Goal: Contribute content: Add original content to the website for others to see

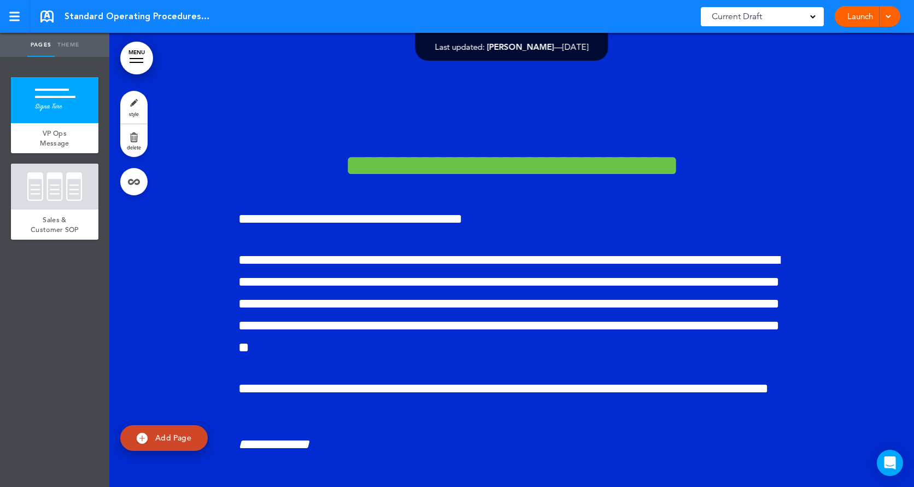
click at [790, 222] on div at bounding box center [511, 282] width 805 height 499
click at [67, 43] on link "Theme" at bounding box center [68, 45] width 27 height 24
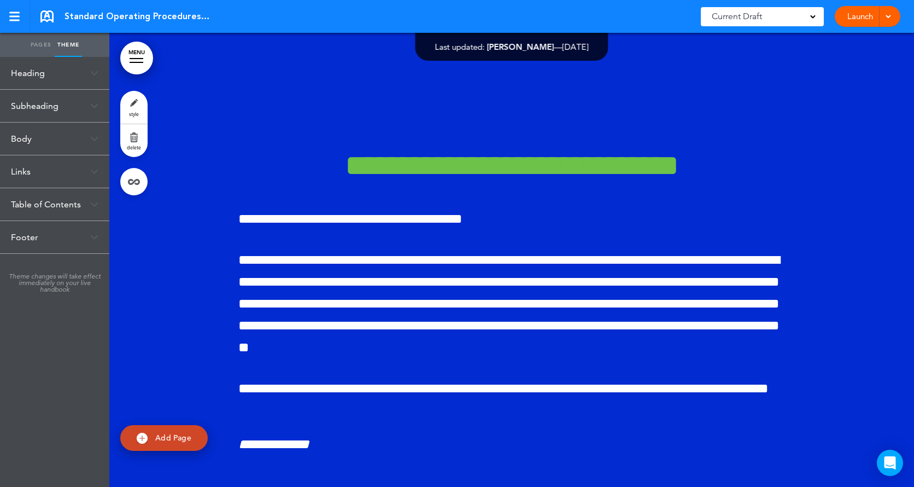
click at [199, 151] on div at bounding box center [511, 282] width 805 height 499
click at [46, 45] on link "Pages" at bounding box center [40, 45] width 27 height 24
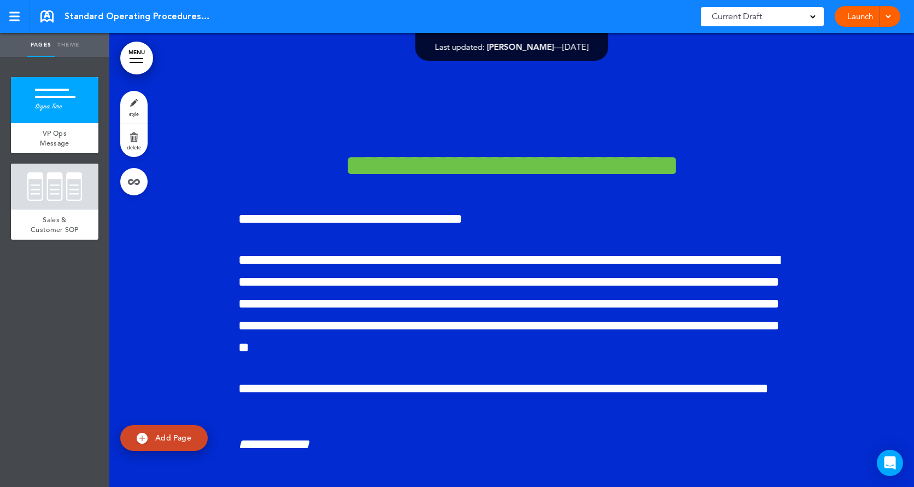
click at [130, 104] on link "style" at bounding box center [133, 107] width 27 height 33
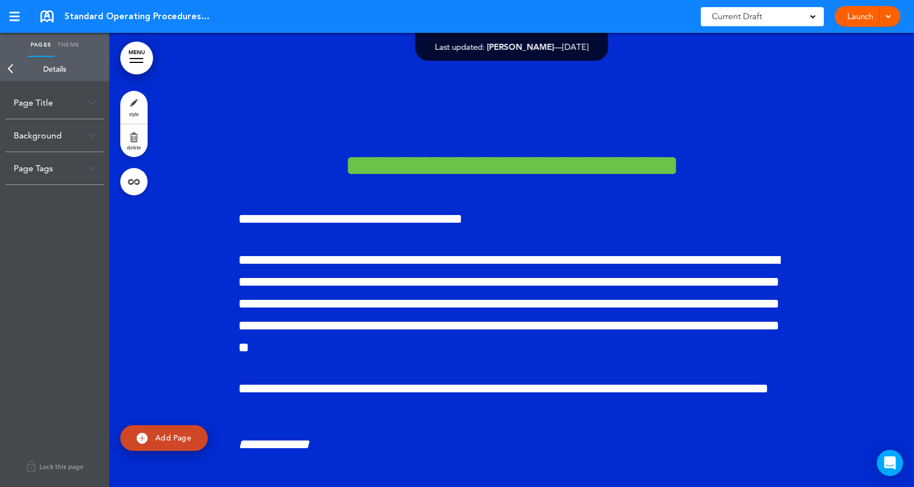
click at [92, 105] on img at bounding box center [92, 103] width 8 height 6
click at [94, 189] on img at bounding box center [92, 188] width 8 height 6
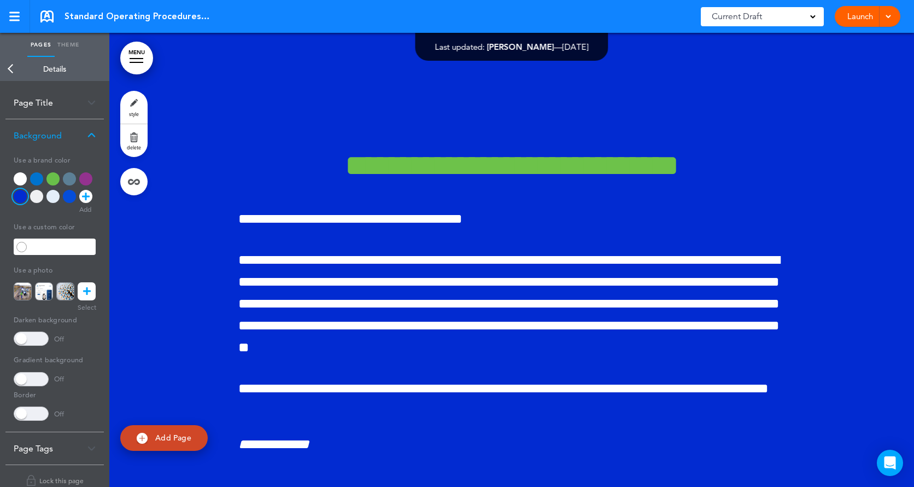
click at [16, 177] on div at bounding box center [20, 178] width 13 height 13
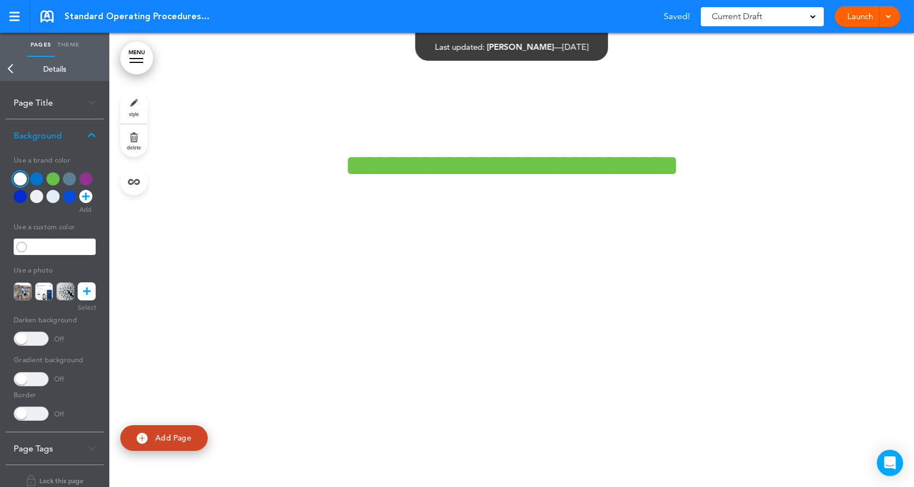
click at [68, 174] on div at bounding box center [69, 178] width 13 height 13
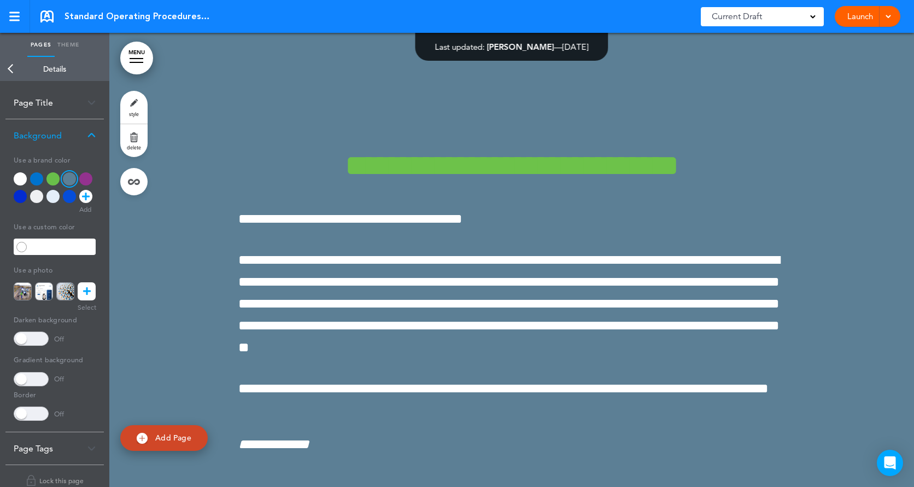
click at [173, 267] on div at bounding box center [511, 282] width 805 height 499
click at [38, 183] on div at bounding box center [36, 178] width 13 height 13
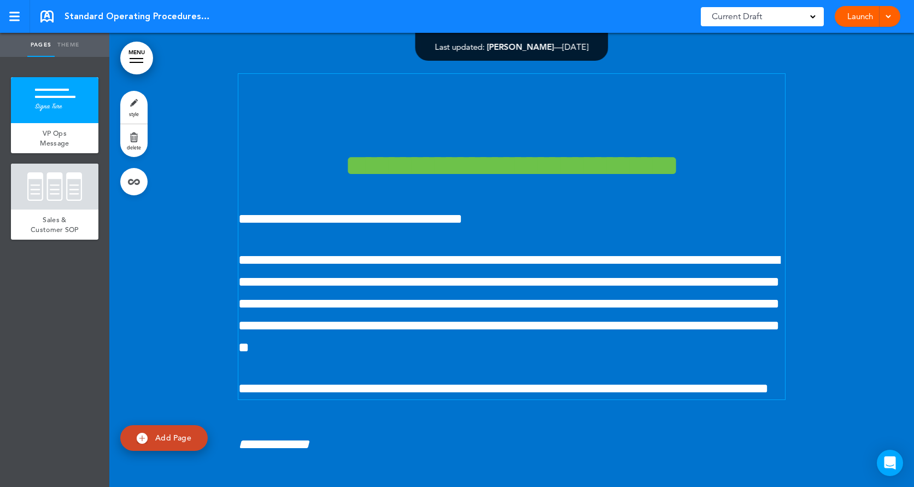
click at [613, 180] on h1 "**********" at bounding box center [511, 165] width 547 height 30
click at [77, 100] on div at bounding box center [55, 100] width 88 height 46
click at [75, 40] on link "Theme" at bounding box center [68, 45] width 27 height 24
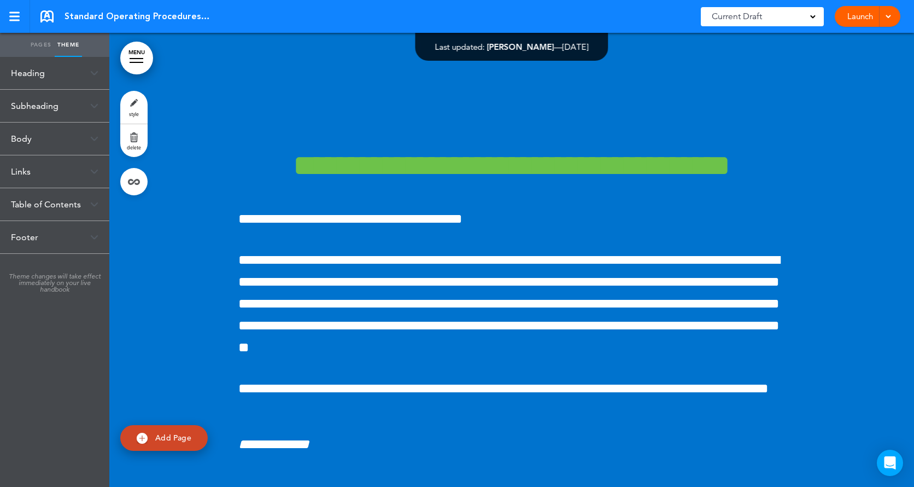
click at [179, 436] on span "Add Page" at bounding box center [173, 438] width 36 height 10
type input "********"
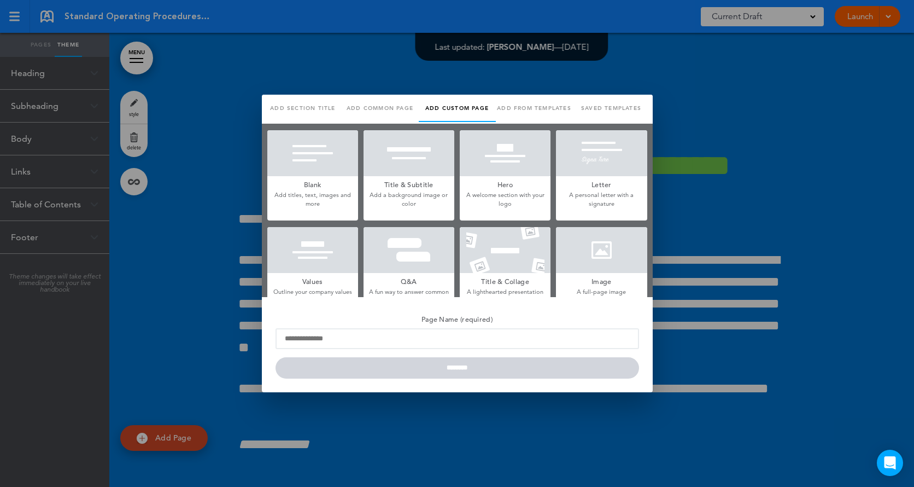
click at [184, 197] on div at bounding box center [457, 243] width 914 height 487
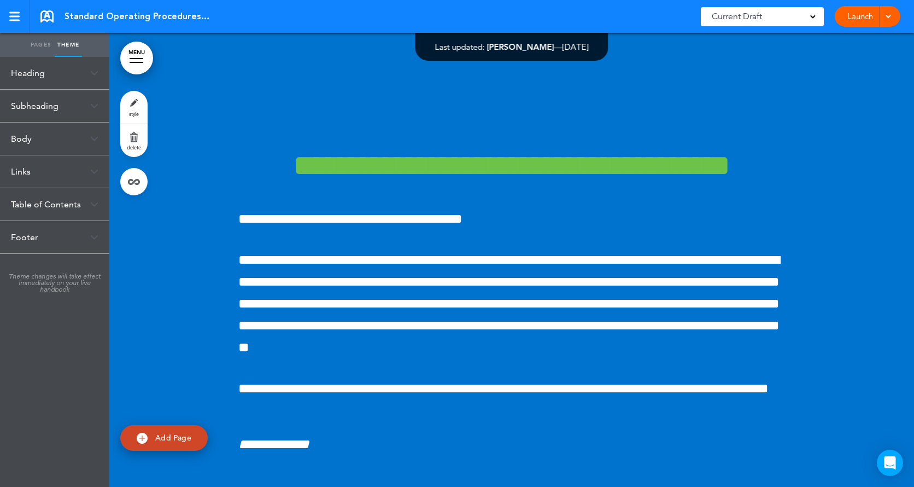
click at [199, 81] on div at bounding box center [511, 282] width 805 height 499
click at [202, 63] on div at bounding box center [511, 282] width 805 height 499
click at [170, 438] on span "Add Page" at bounding box center [173, 438] width 36 height 10
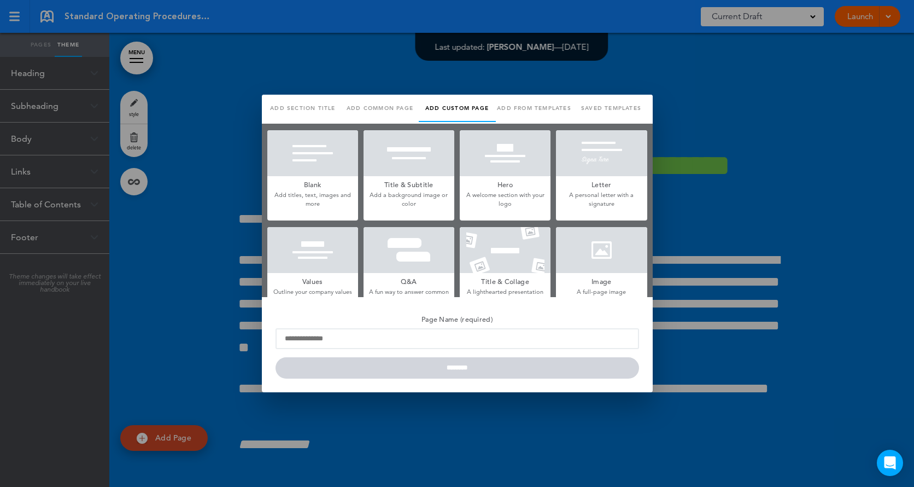
click at [317, 179] on h5 "Blank" at bounding box center [312, 183] width 91 height 15
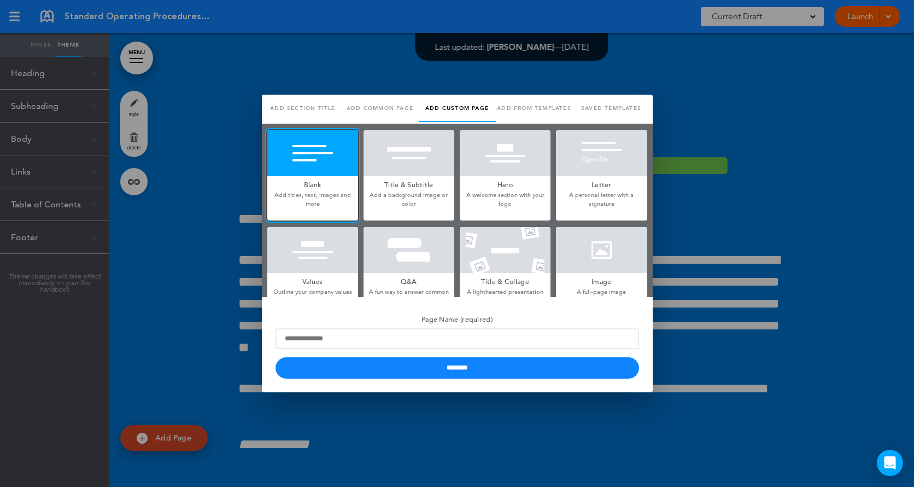
scroll to position [55, 0]
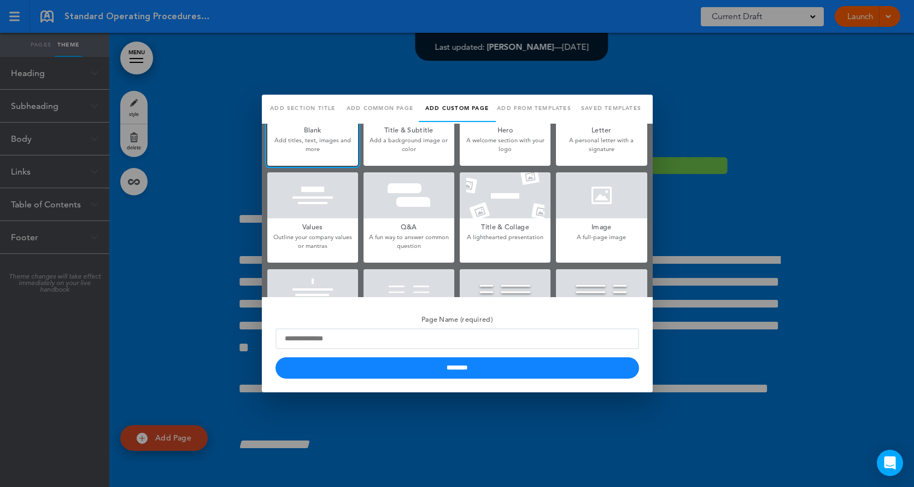
click at [583, 202] on div at bounding box center [601, 195] width 91 height 46
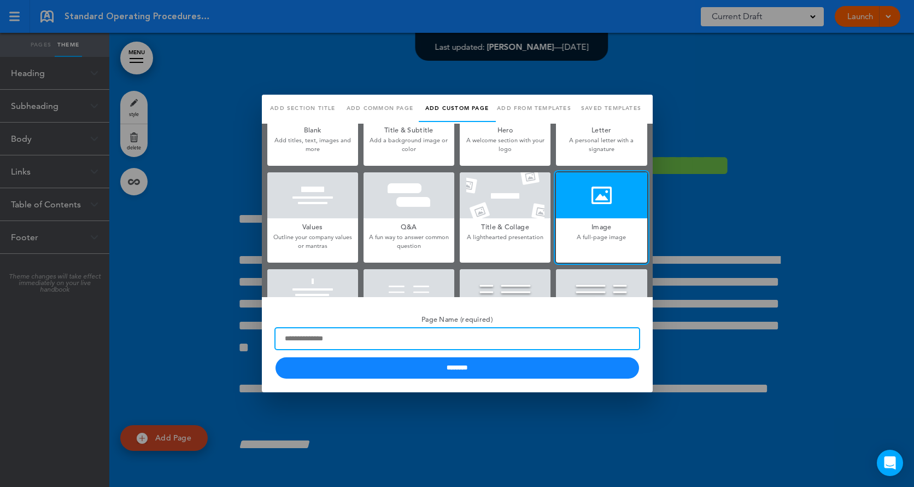
click at [409, 343] on input "Page Name (required)" at bounding box center [458, 338] width 364 height 21
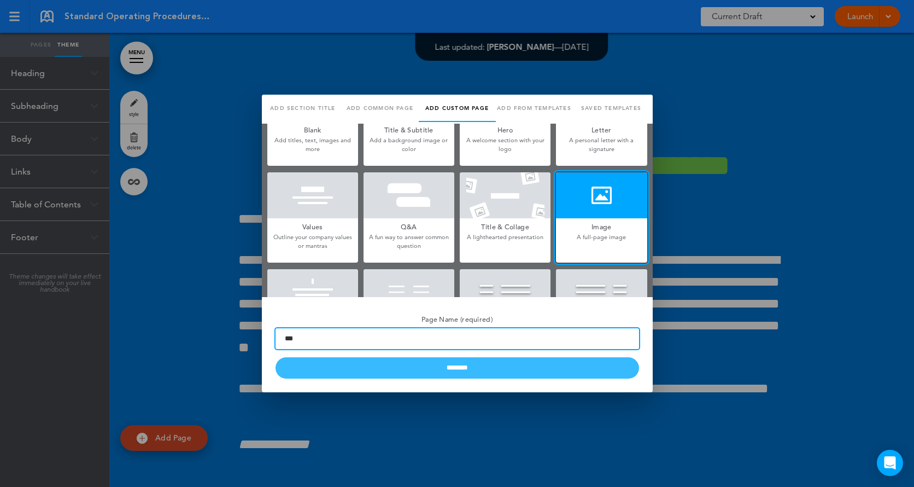
type input "***"
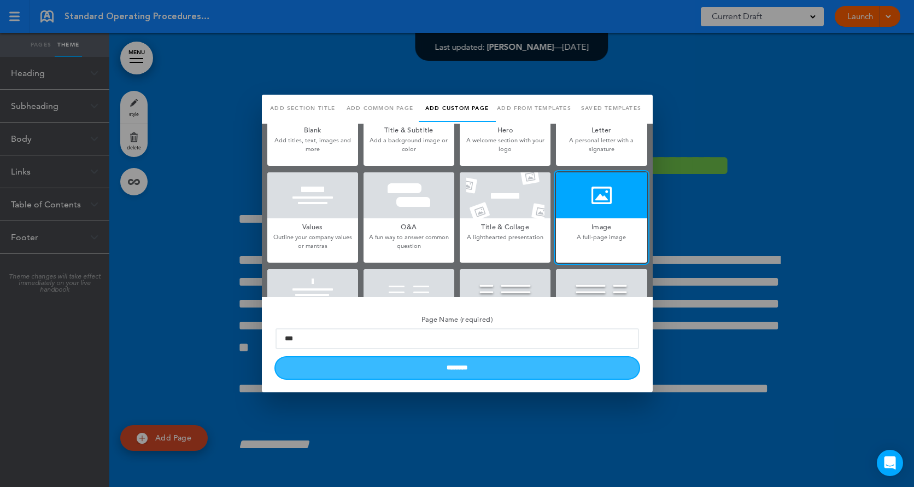
click at [416, 366] on input "********" at bounding box center [458, 367] width 364 height 21
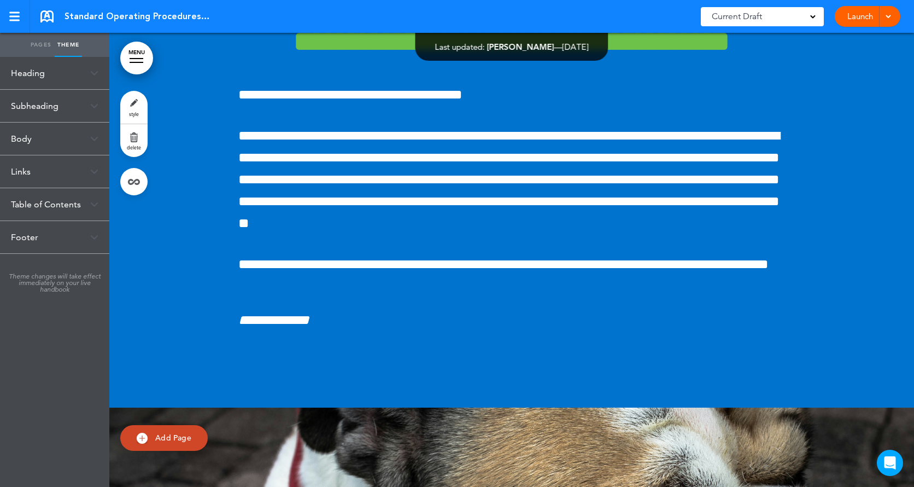
scroll to position [273, 0]
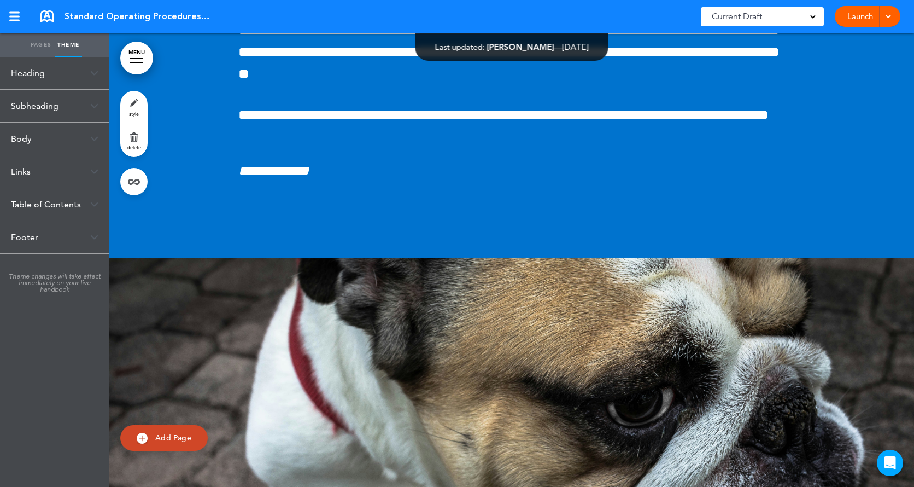
click at [134, 54] on link "MENU" at bounding box center [136, 58] width 33 height 33
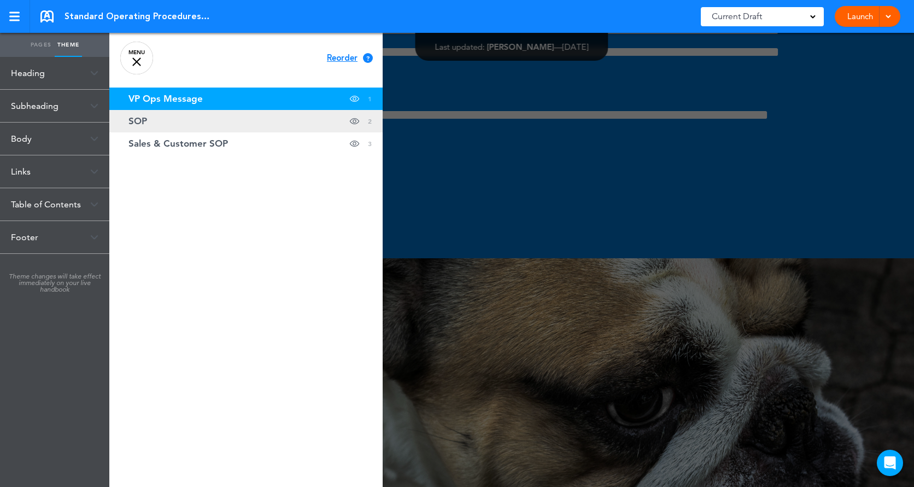
click at [228, 118] on link "SOP hide page in table of contents 2" at bounding box center [245, 121] width 273 height 22
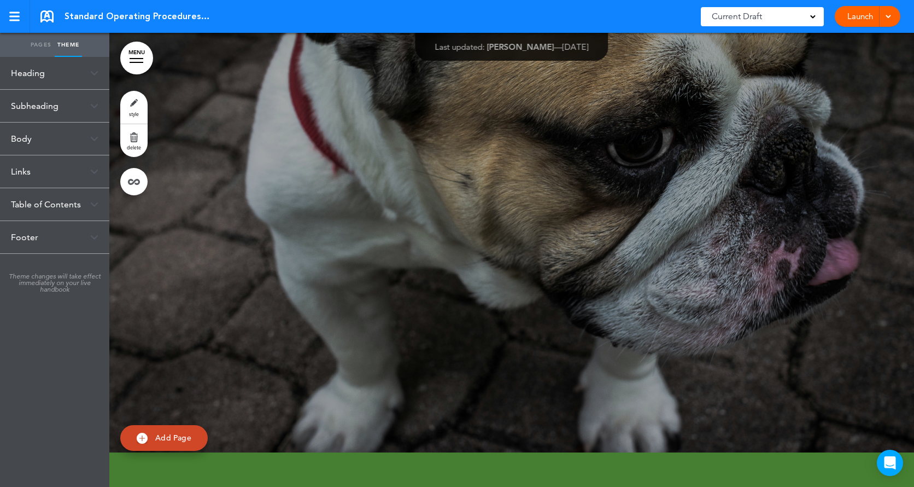
scroll to position [551, 0]
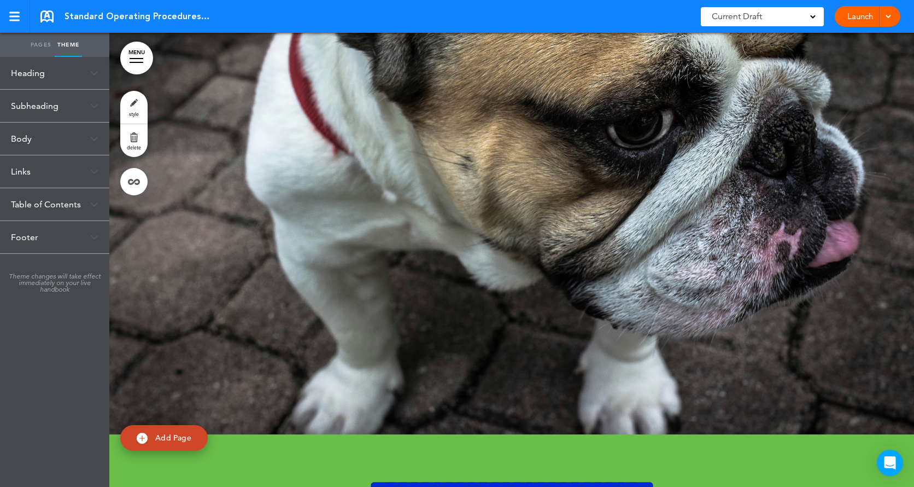
click at [141, 57] on link "MENU" at bounding box center [136, 58] width 33 height 33
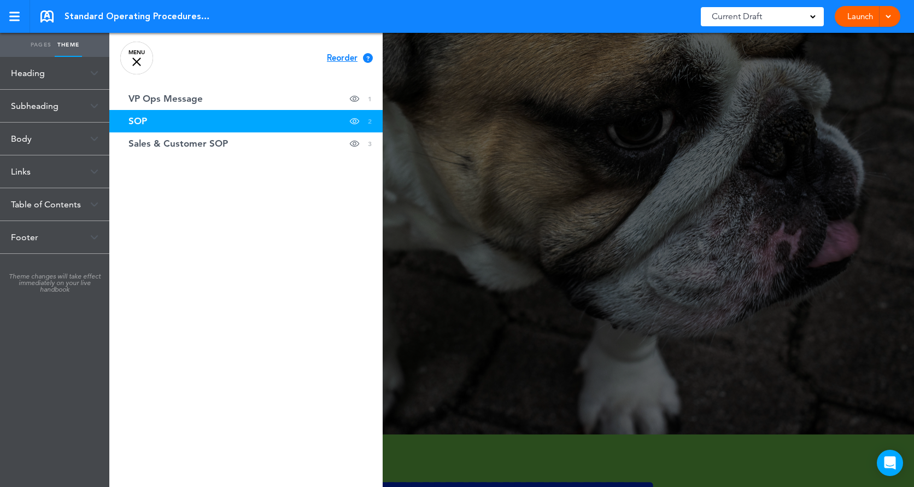
click at [336, 55] on span "Reorder" at bounding box center [342, 58] width 31 height 8
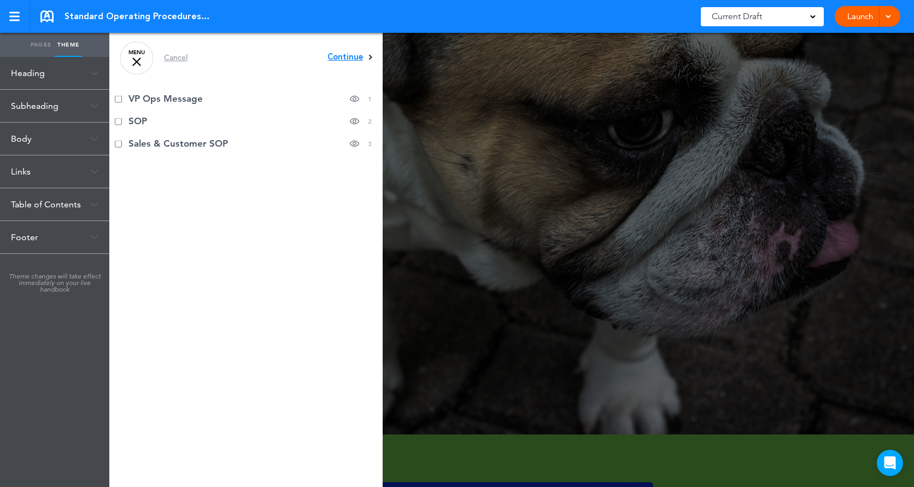
click at [350, 60] on span "Continue" at bounding box center [346, 57] width 36 height 8
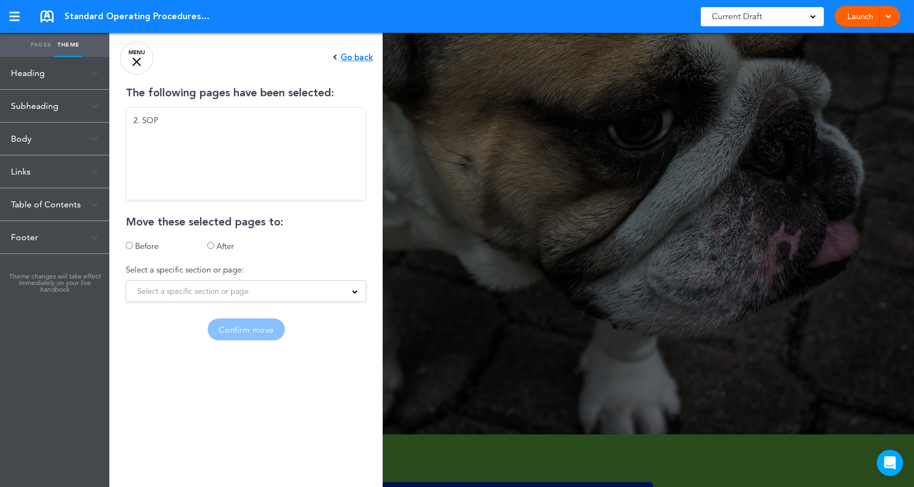
click at [200, 296] on span "Select a specific section or page" at bounding box center [193, 290] width 112 height 15
click at [199, 294] on li "1. VP Ops Message" at bounding box center [246, 296] width 238 height 14
click at [149, 246] on label "Before" at bounding box center [147, 246] width 24 height 10
click at [258, 335] on button "Confirm move" at bounding box center [246, 329] width 77 height 22
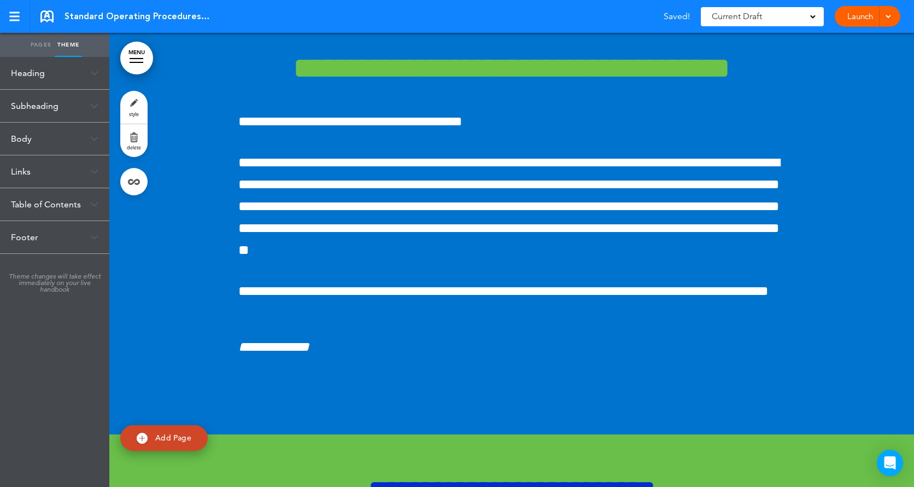
click at [217, 175] on div at bounding box center [511, 184] width 805 height 499
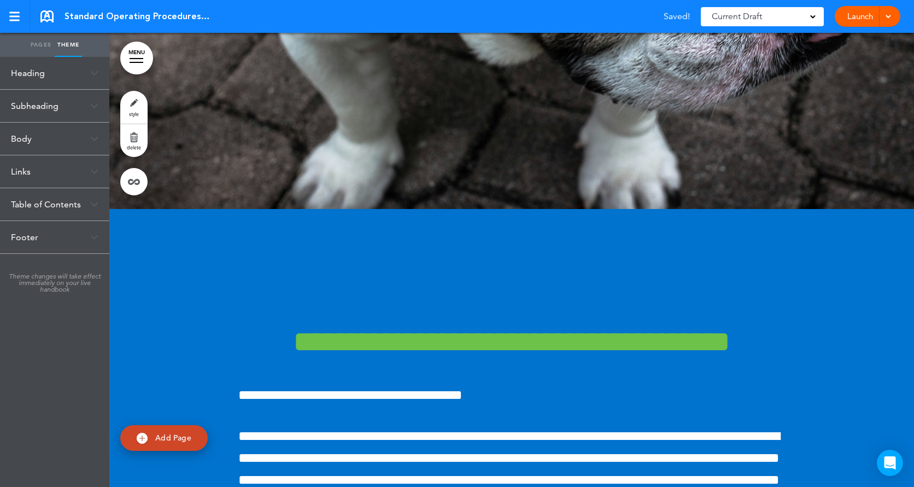
scroll to position [0, 0]
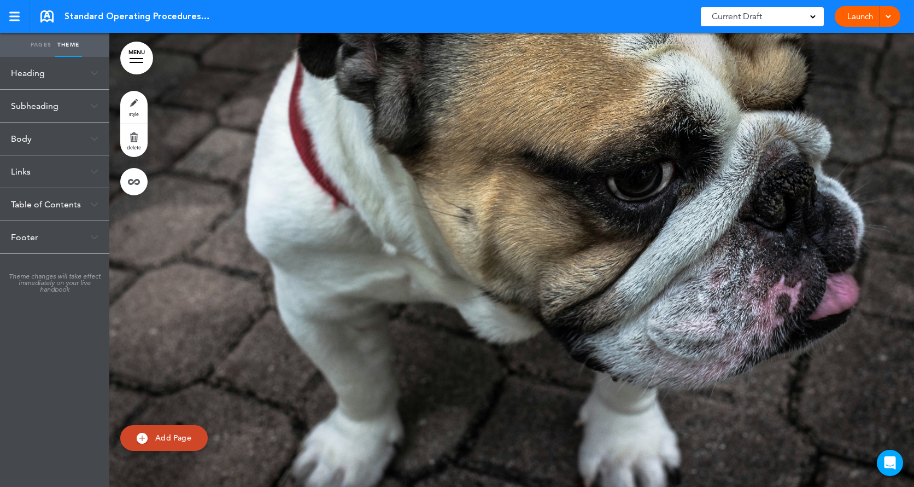
drag, startPoint x: 310, startPoint y: 146, endPoint x: 138, endPoint y: 107, distance: 175.5
click at [138, 107] on link "style" at bounding box center [133, 107] width 27 height 33
type input "***"
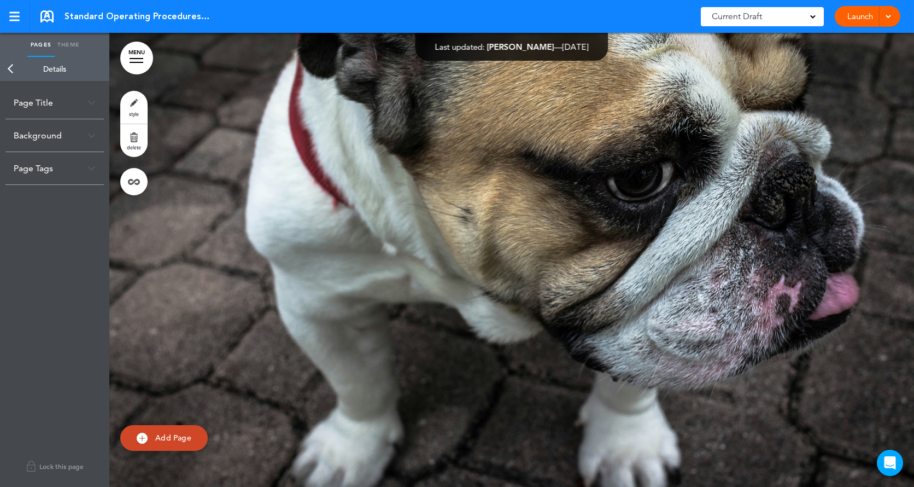
click at [91, 131] on div "Background" at bounding box center [54, 135] width 98 height 32
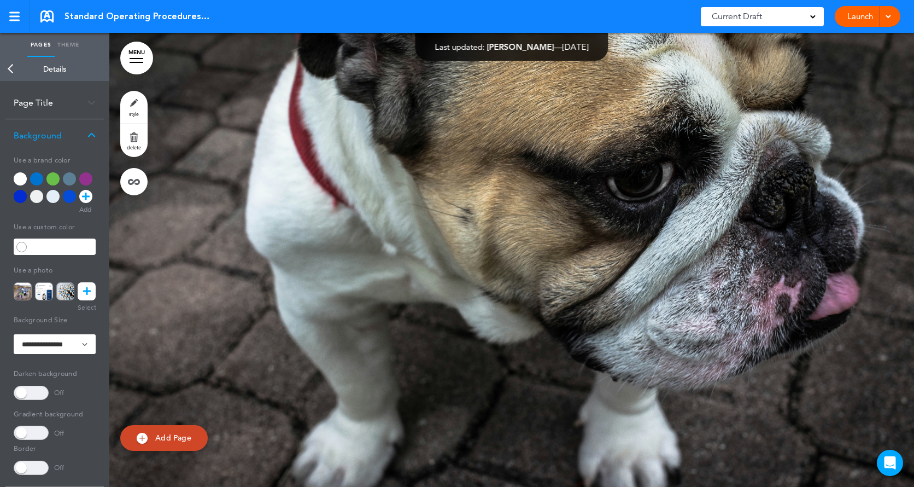
click at [87, 289] on icon at bounding box center [87, 291] width 8 height 18
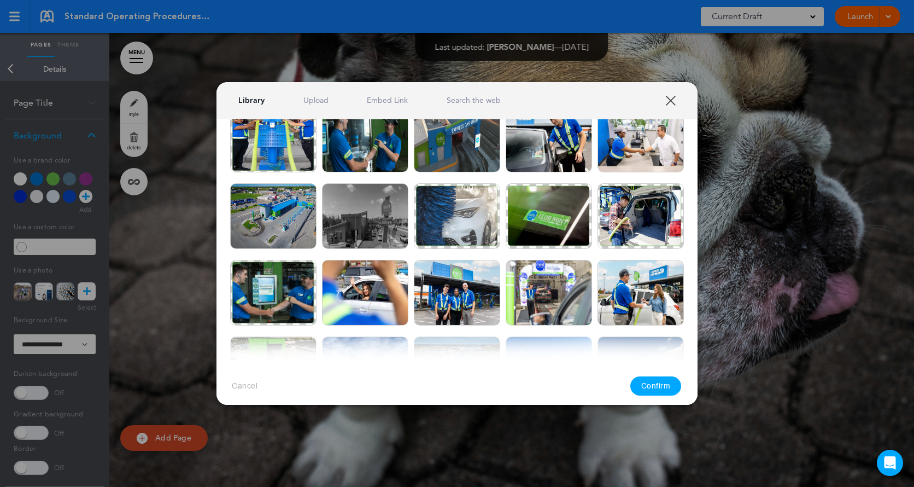
scroll to position [471, 0]
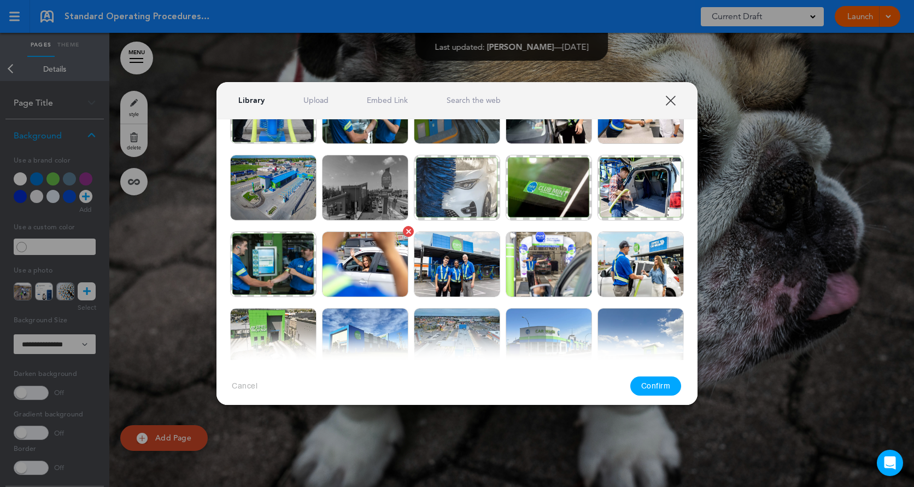
click at [386, 262] on img at bounding box center [365, 264] width 86 height 66
click at [689, 384] on div "Cancel Confirm" at bounding box center [457, 386] width 481 height 52
click at [662, 383] on button "Confirm" at bounding box center [656, 385] width 51 height 19
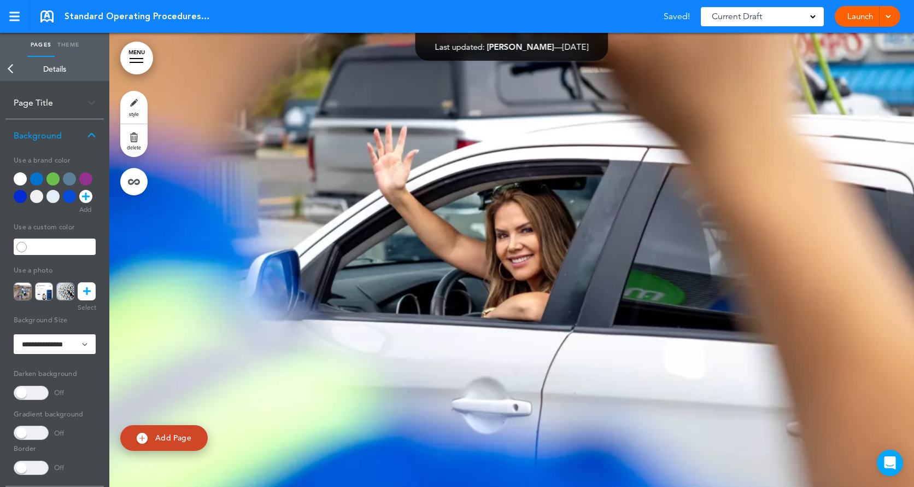
click at [592, 339] on div at bounding box center [511, 260] width 805 height 454
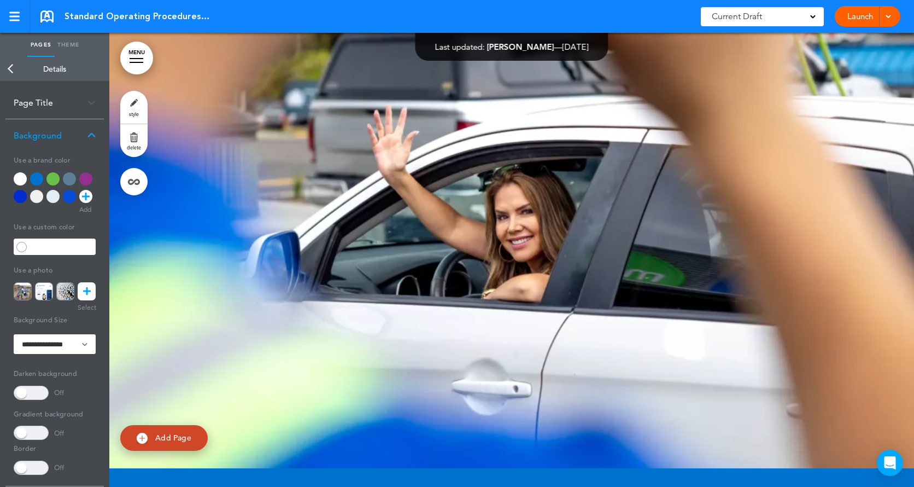
scroll to position [0, 0]
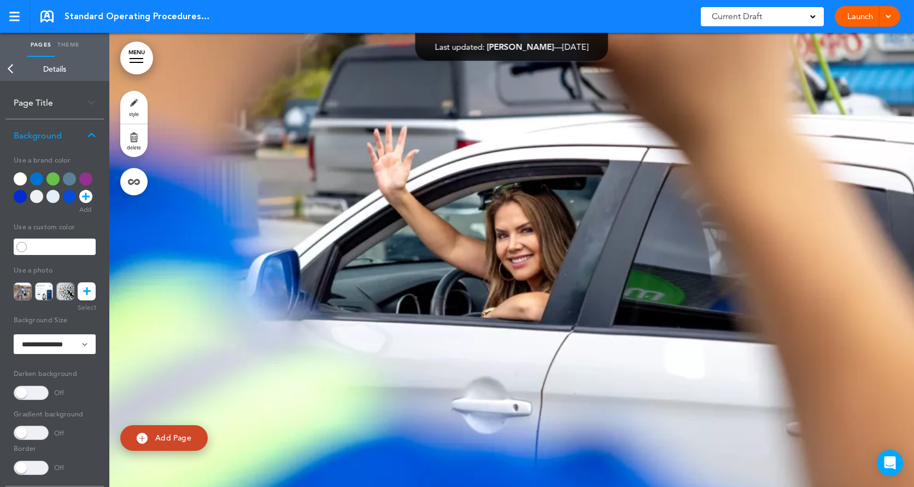
click at [93, 103] on img at bounding box center [92, 103] width 8 height 6
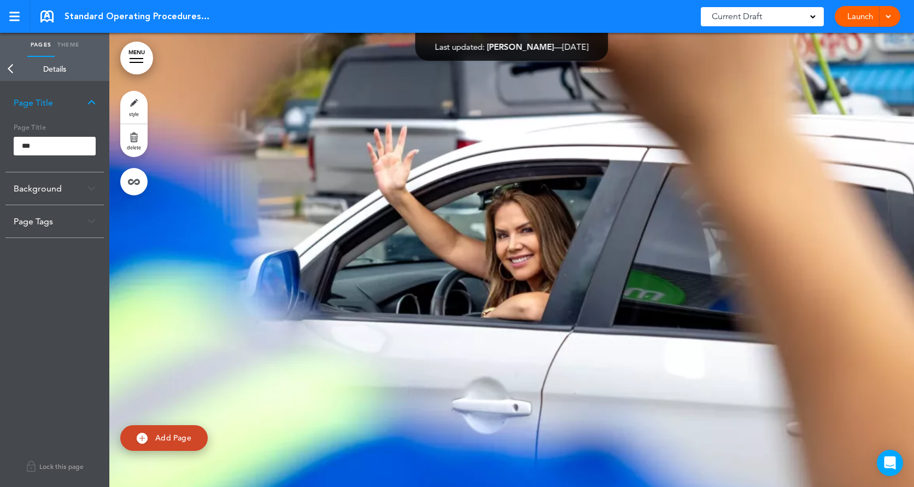
click at [394, 271] on div at bounding box center [511, 260] width 805 height 454
click at [438, 197] on div at bounding box center [511, 260] width 805 height 454
click at [46, 45] on link "Pages" at bounding box center [40, 45] width 27 height 24
click at [62, 43] on link "Theme" at bounding box center [68, 45] width 27 height 24
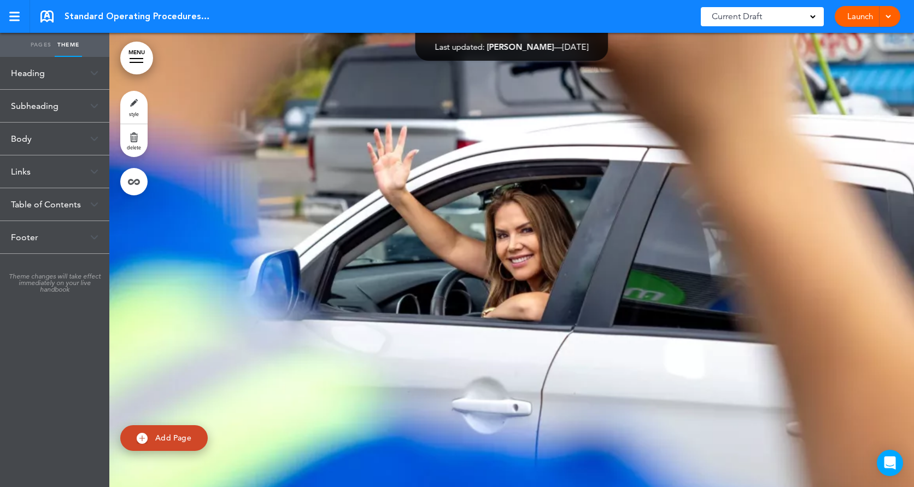
click at [95, 72] on img at bounding box center [94, 73] width 8 height 6
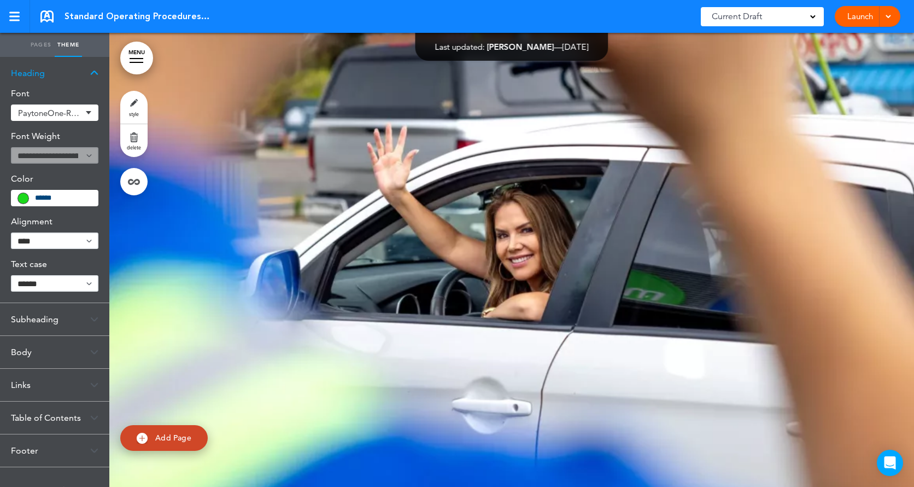
click at [38, 41] on link "Pages" at bounding box center [40, 45] width 27 height 24
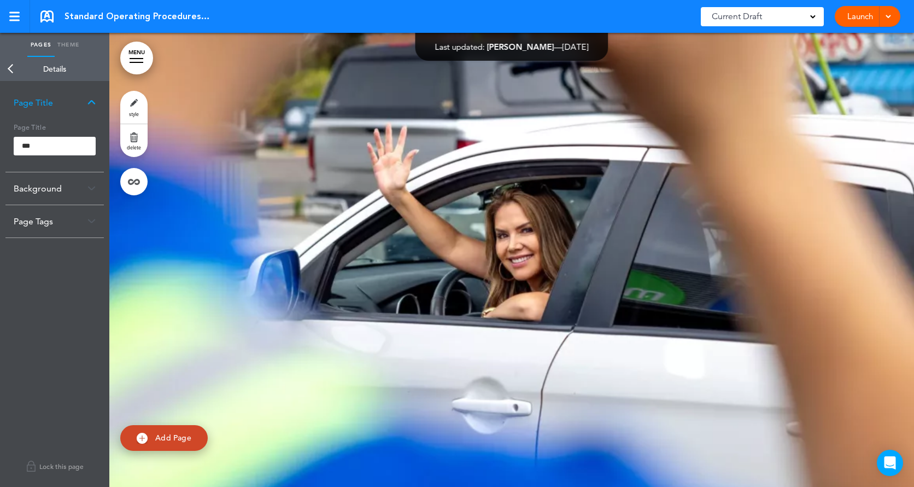
click at [202, 147] on div at bounding box center [511, 260] width 805 height 454
click at [205, 296] on div at bounding box center [511, 260] width 805 height 454
drag, startPoint x: 205, startPoint y: 296, endPoint x: 158, endPoint y: 295, distance: 47.6
click at [158, 295] on div at bounding box center [511, 260] width 805 height 454
click at [136, 141] on link "delete" at bounding box center [133, 140] width 27 height 33
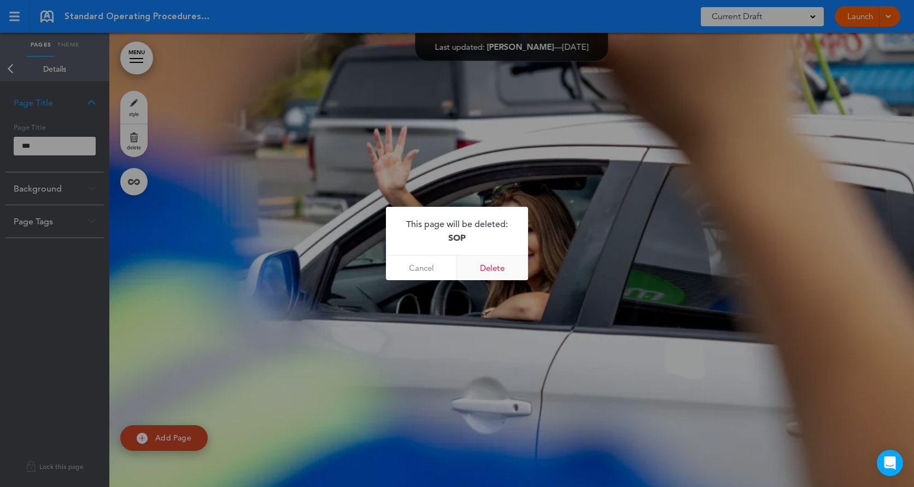
click at [488, 265] on link "Delete" at bounding box center [492, 267] width 71 height 25
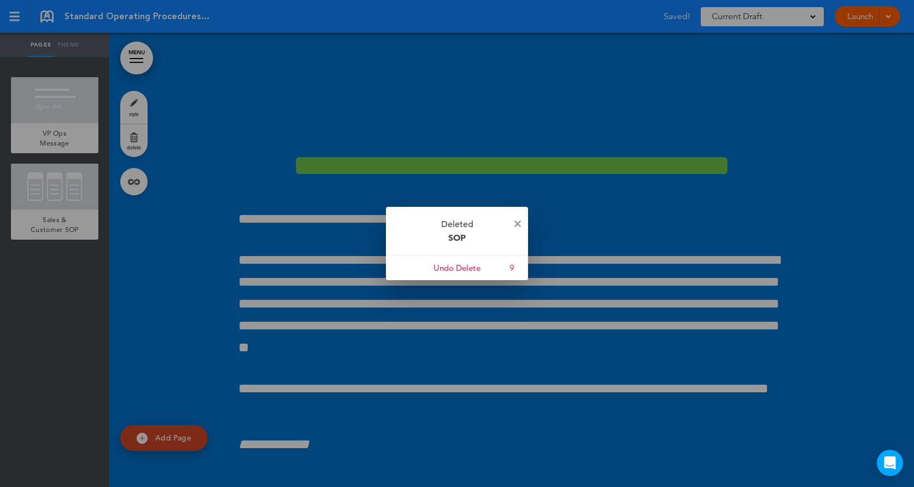
click at [511, 222] on p "Deleted SOP" at bounding box center [457, 231] width 142 height 48
click at [518, 223] on img at bounding box center [518, 223] width 7 height 7
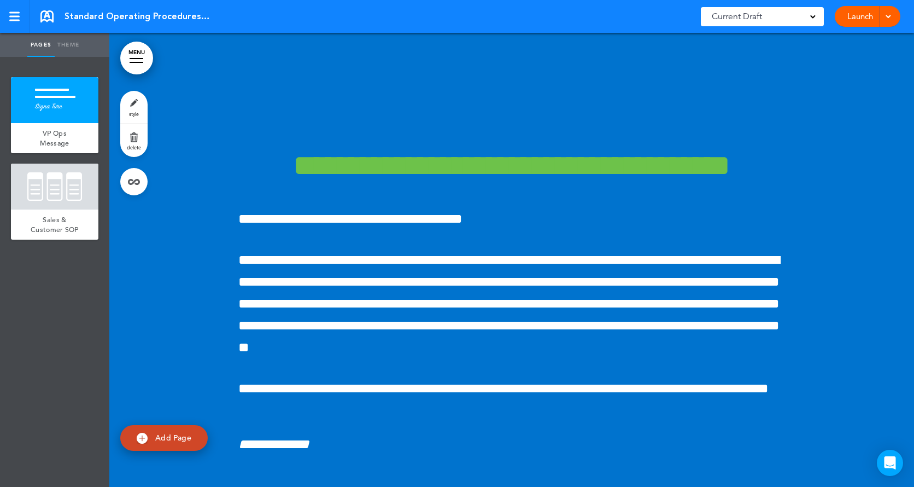
click at [180, 203] on div at bounding box center [511, 282] width 805 height 499
click at [63, 92] on div at bounding box center [55, 100] width 88 height 46
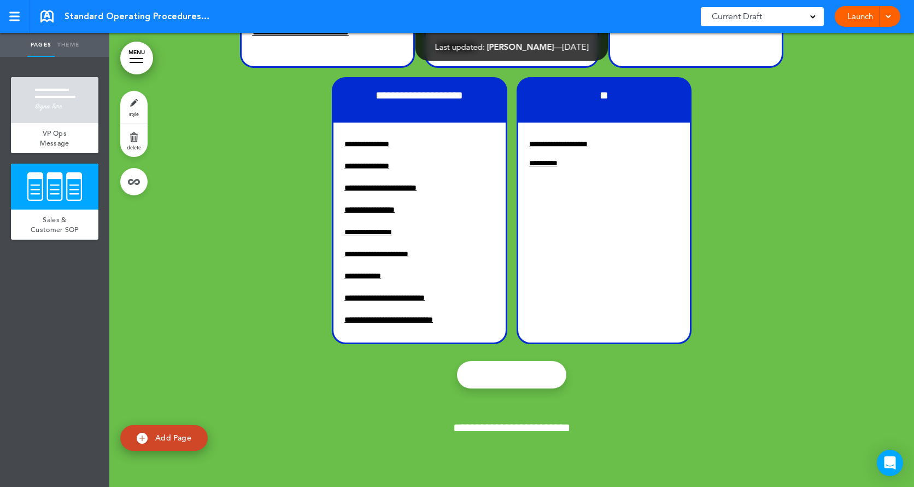
scroll to position [923, 0]
click at [516, 376] on link "Add Tile" at bounding box center [511, 374] width 109 height 27
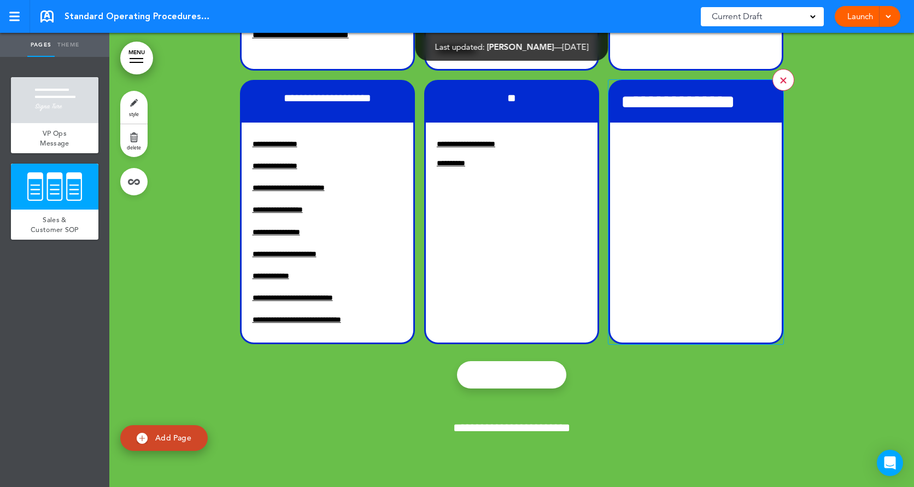
click at [776, 84] on link at bounding box center [784, 80] width 22 height 22
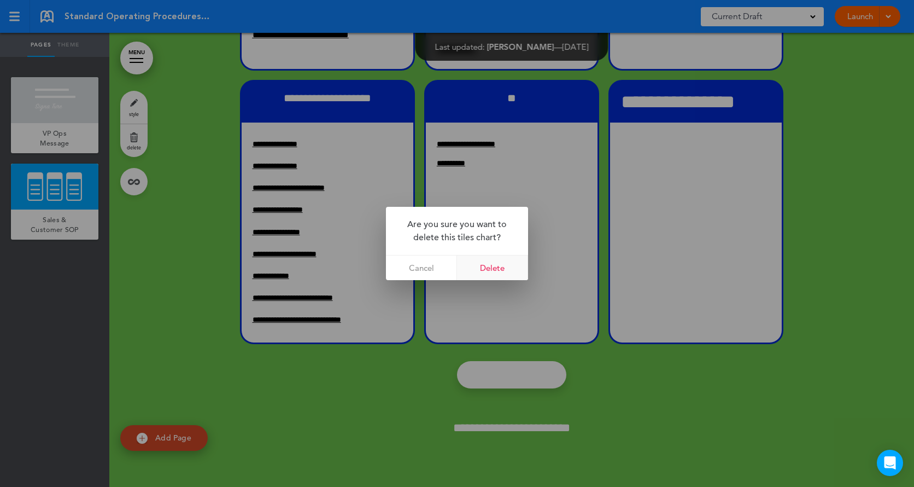
click at [494, 262] on link "Delete" at bounding box center [492, 267] width 71 height 25
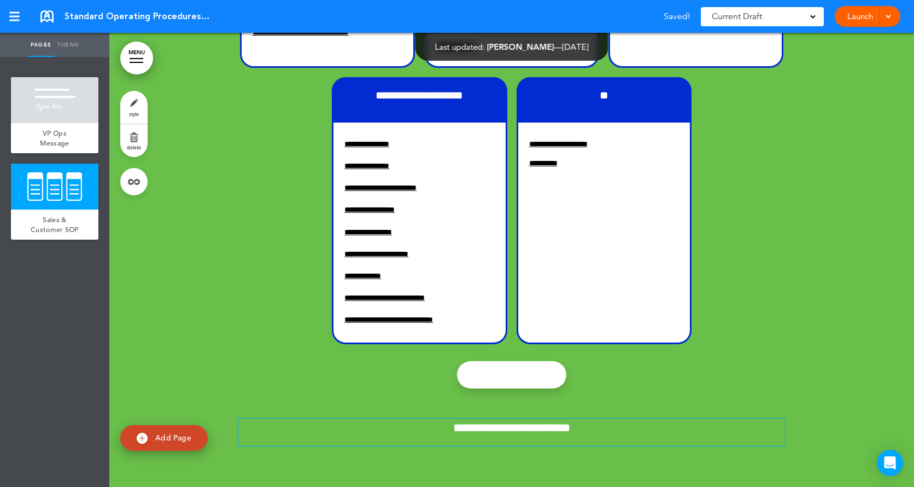
click at [667, 421] on p "**********" at bounding box center [511, 427] width 547 height 19
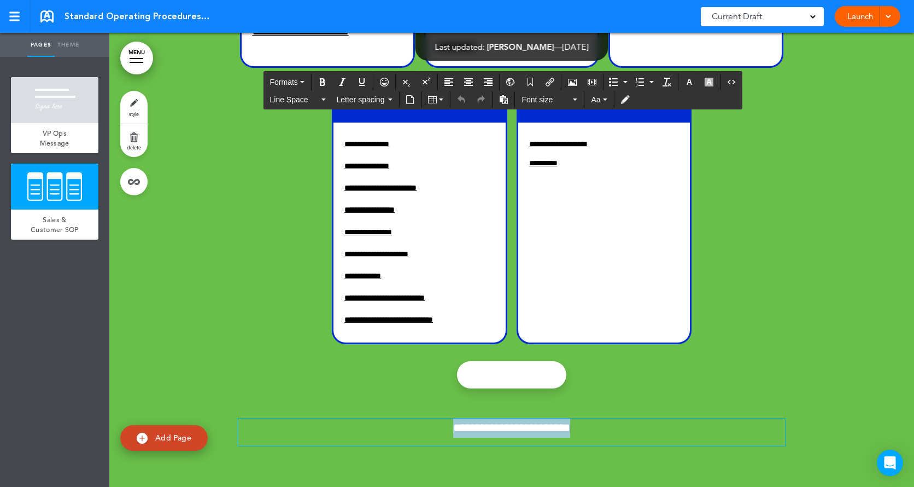
drag, startPoint x: 617, startPoint y: 429, endPoint x: 434, endPoint y: 431, distance: 183.2
click at [434, 431] on p "**********" at bounding box center [511, 427] width 547 height 19
click at [328, 370] on div "**********" at bounding box center [511, 78] width 547 height 818
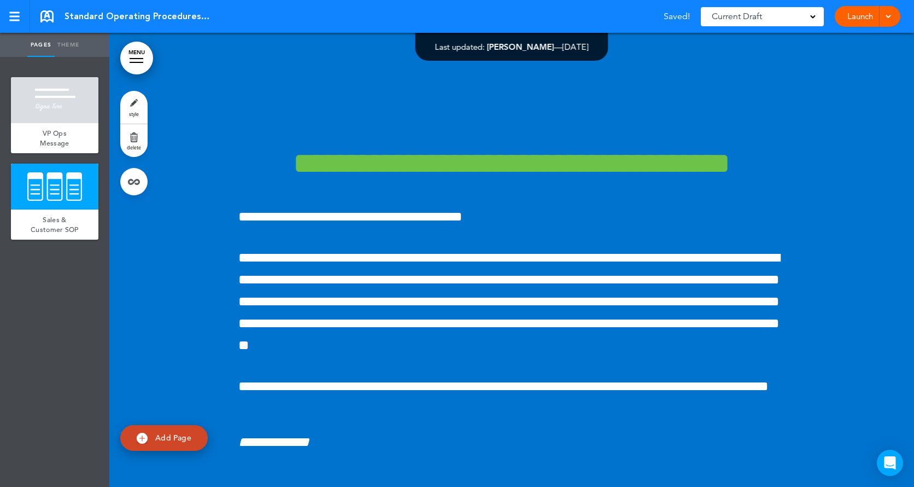
scroll to position [0, 0]
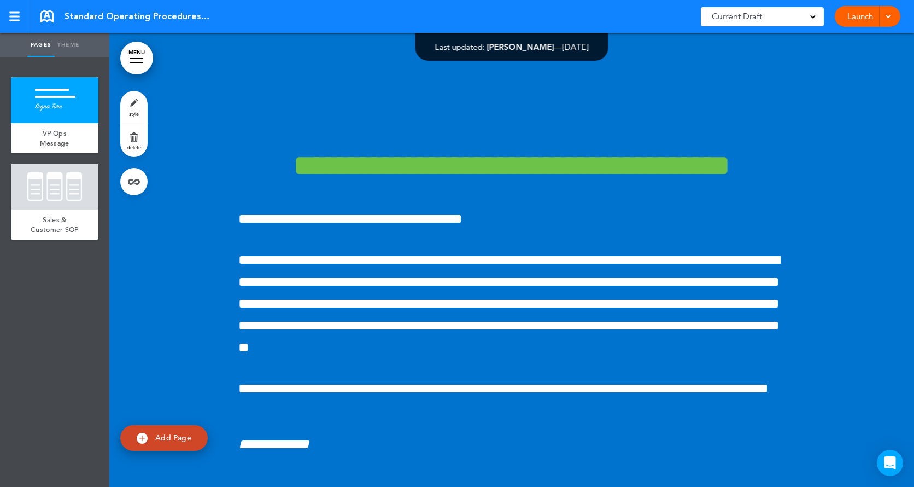
click at [81, 57] on ul "add page VP Ops Message add page Sales & Customer SOP" at bounding box center [54, 272] width 109 height 430
click at [82, 67] on ul "add page VP Ops Message add page Sales & Customer SOP" at bounding box center [54, 272] width 109 height 430
drag, startPoint x: 84, startPoint y: 65, endPoint x: 74, endPoint y: 69, distance: 10.6
click at [74, 71] on span "add page" at bounding box center [54, 71] width 41 height 7
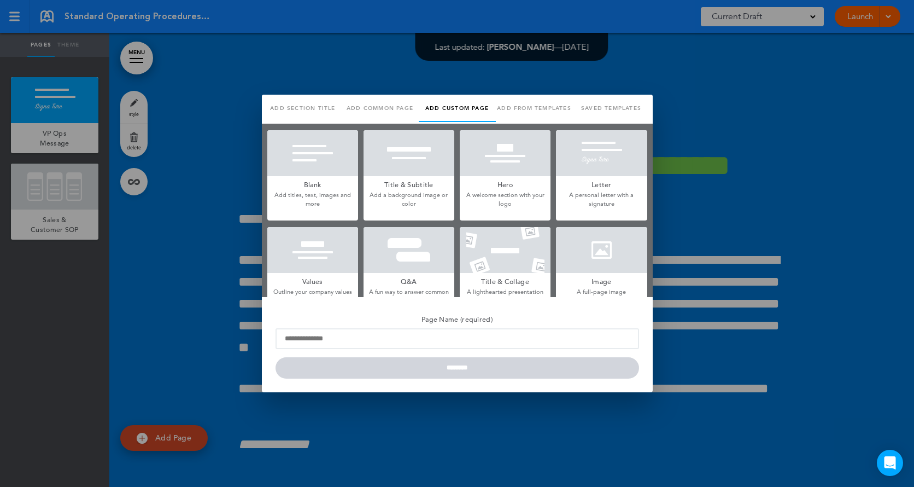
click at [318, 153] on div at bounding box center [312, 153] width 91 height 46
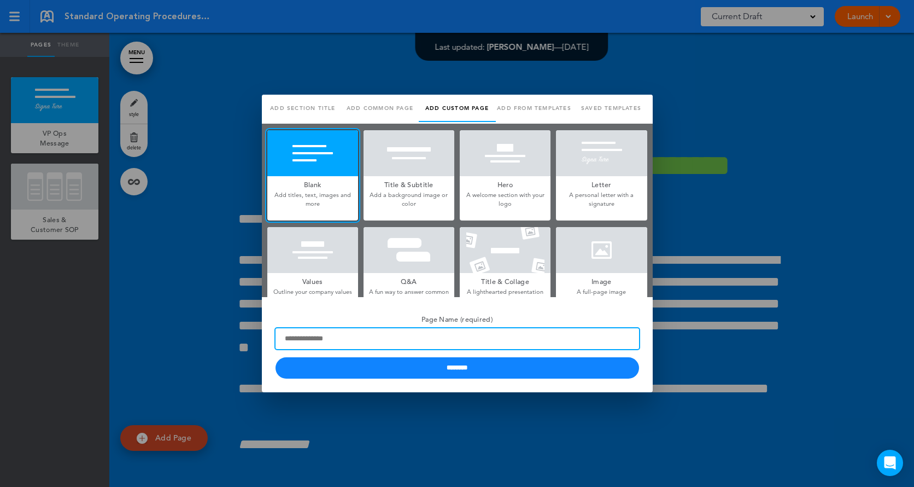
click at [362, 343] on input "Page Name (required)" at bounding box center [458, 338] width 364 height 21
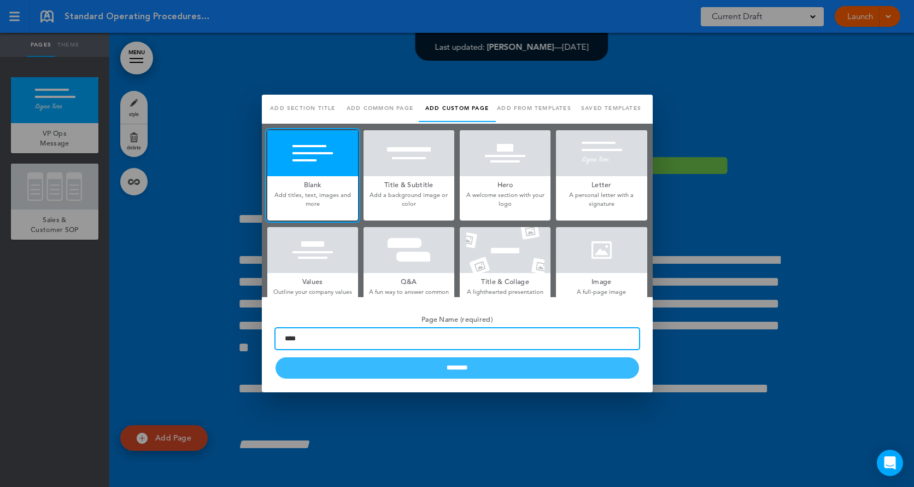
type input "***"
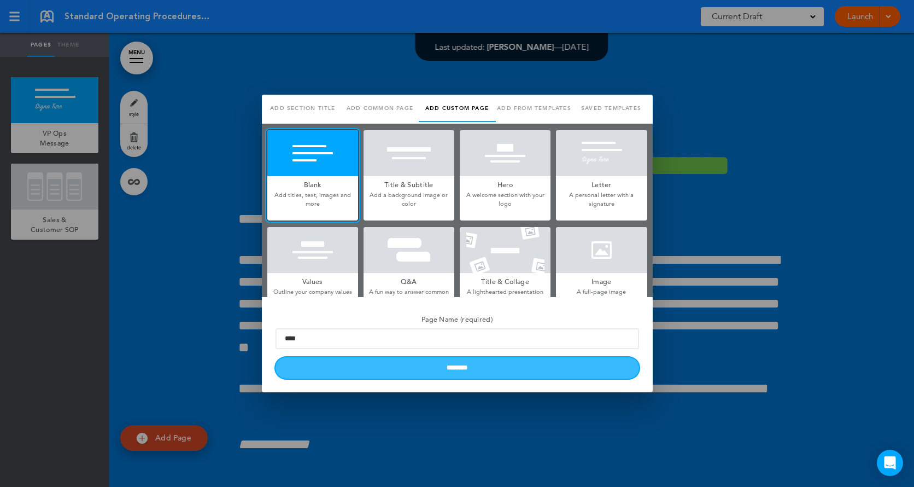
click at [422, 370] on input "********" at bounding box center [458, 367] width 364 height 21
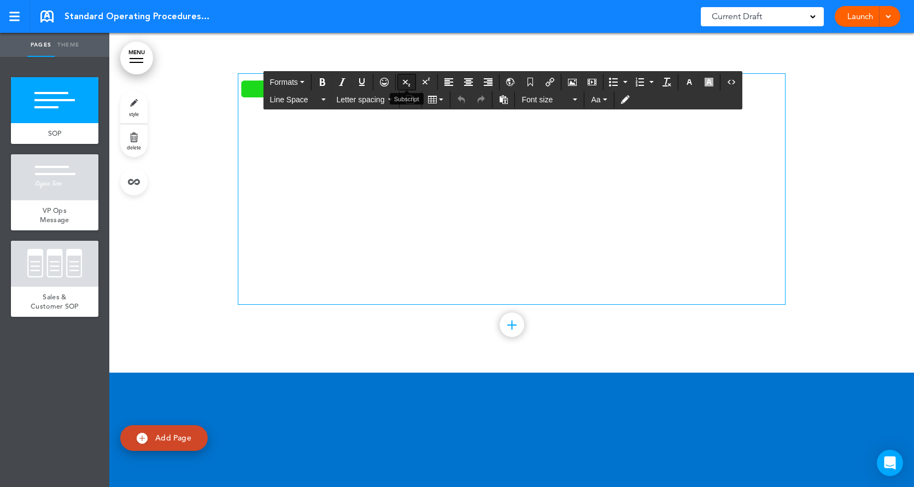
click at [415, 89] on div "MENU Formats Line Space Letter spacing Font size Aa Formats Line Space Letter s…" at bounding box center [511, 260] width 805 height 454
click at [364, 142] on p "**********" at bounding box center [511, 169] width 547 height 77
click at [263, 104] on h1 "**********" at bounding box center [511, 89] width 547 height 30
click at [256, 99] on h1 "**********" at bounding box center [511, 89] width 547 height 30
click at [247, 91] on h1 "**********" at bounding box center [511, 89] width 547 height 30
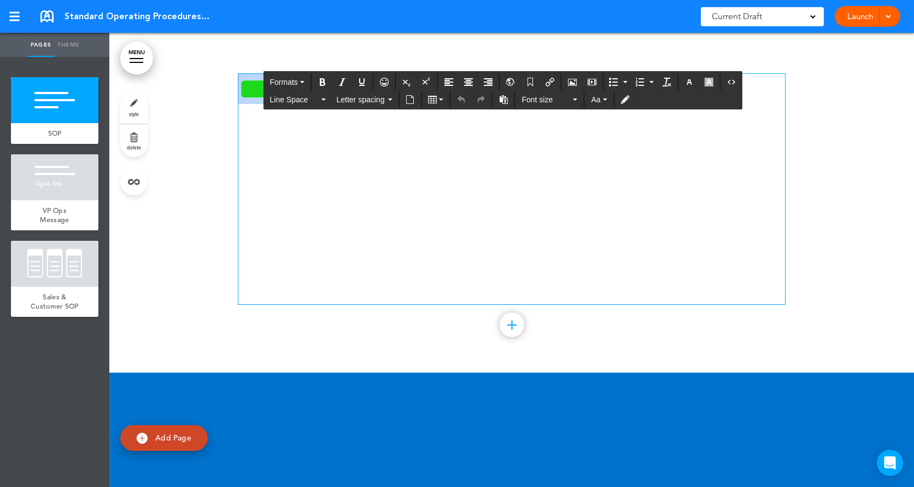
drag, startPoint x: 247, startPoint y: 91, endPoint x: 572, endPoint y: 90, distance: 325.4
click at [572, 90] on div "MENU Formats Line Space Letter spacing Font size Aa Formats Line Space Letter s…" at bounding box center [511, 260] width 805 height 454
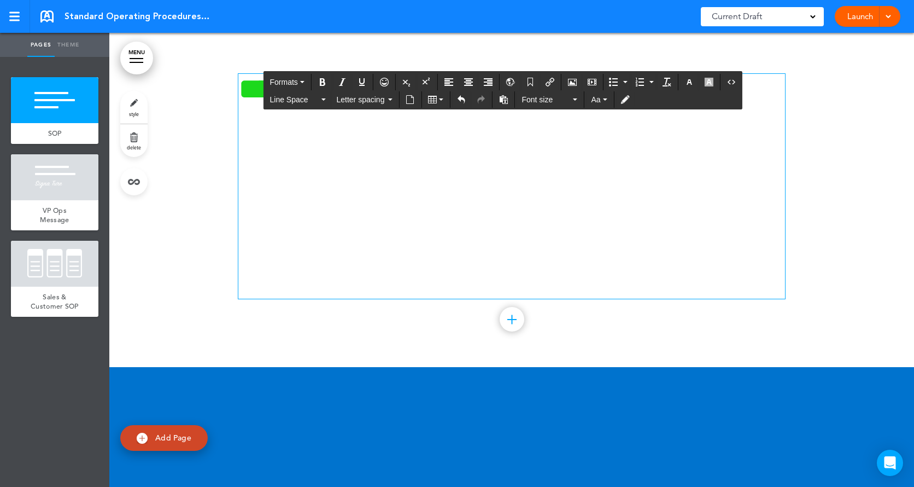
click at [306, 159] on span "**********" at bounding box center [505, 124] width 535 height 72
click at [403, 172] on h1 "**********" at bounding box center [511, 134] width 547 height 120
click at [635, 161] on h1 "**********" at bounding box center [511, 134] width 547 height 120
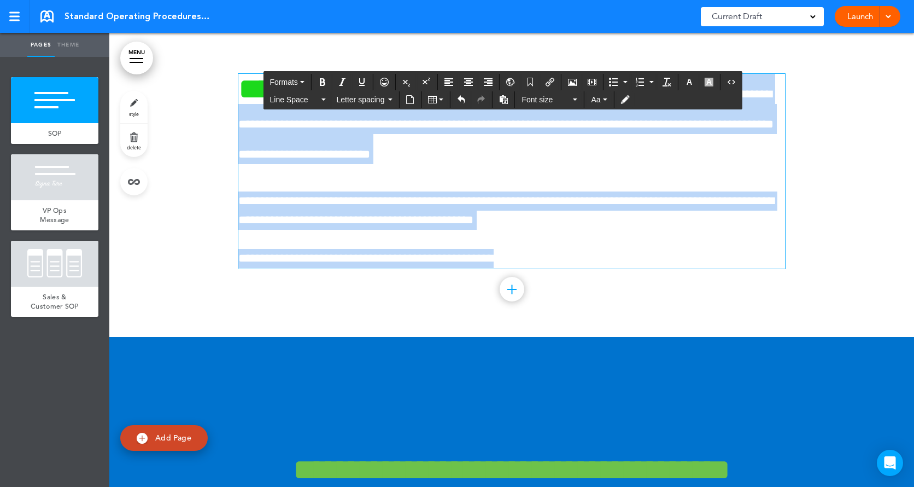
drag, startPoint x: 525, startPoint y: 244, endPoint x: 232, endPoint y: 122, distance: 316.7
click at [232, 122] on div "**********" at bounding box center [511, 185] width 805 height 304
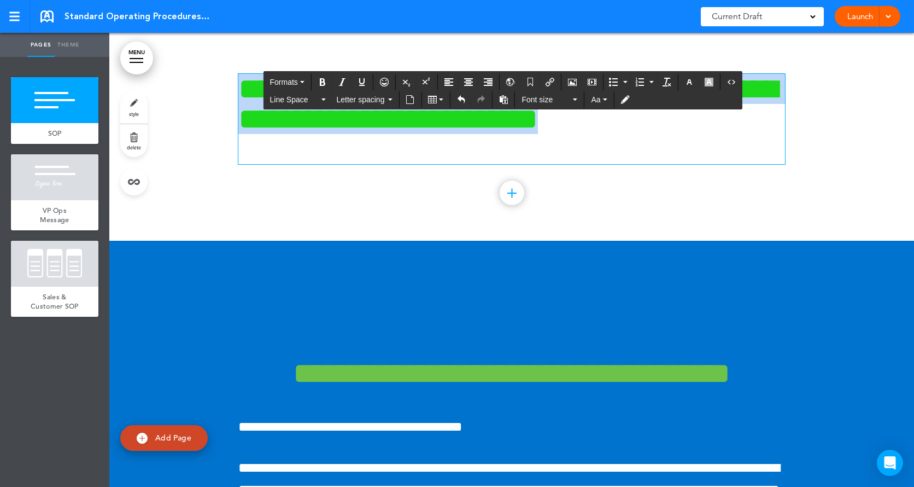
drag, startPoint x: 366, startPoint y: 144, endPoint x: 169, endPoint y: 88, distance: 204.8
click at [169, 88] on div "**********" at bounding box center [511, 137] width 805 height 208
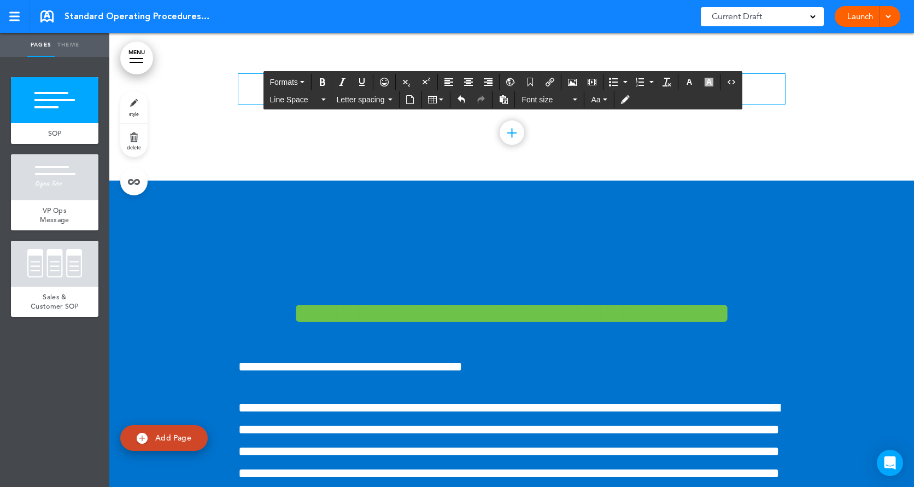
click at [172, 102] on div at bounding box center [511, 107] width 805 height 148
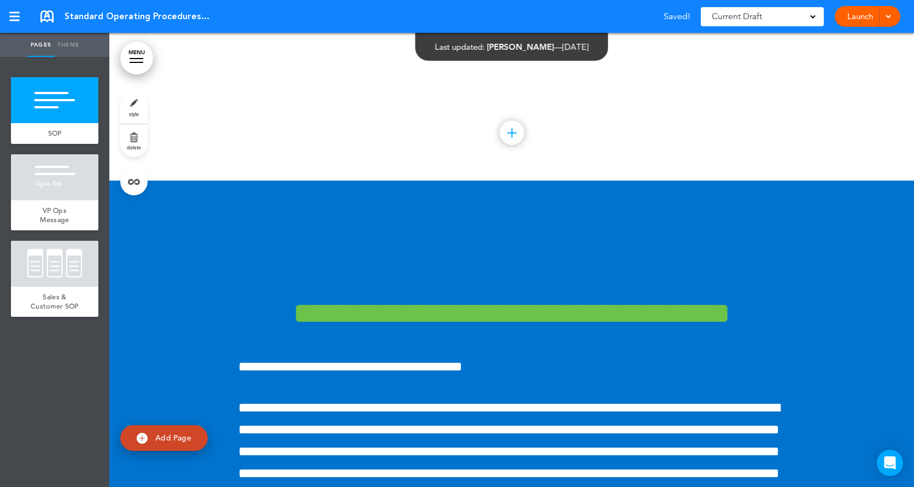
click at [421, 97] on div "MENU Formats Line Space Letter spacing Font size Aa Formats Line Space Letter s…" at bounding box center [511, 260] width 805 height 454
click at [82, 112] on div at bounding box center [55, 100] width 88 height 46
click at [127, 104] on link "style" at bounding box center [133, 107] width 27 height 33
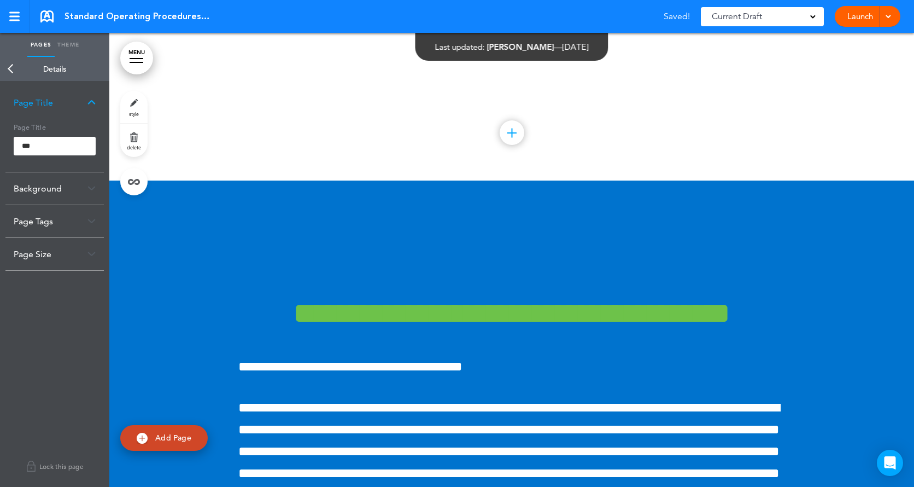
click at [96, 189] on div "Background" at bounding box center [54, 188] width 98 height 32
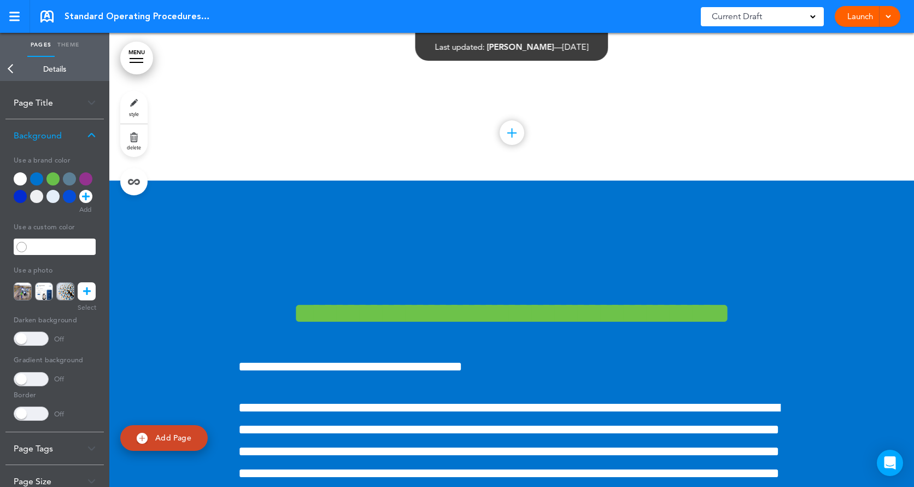
click at [88, 290] on icon at bounding box center [87, 291] width 8 height 18
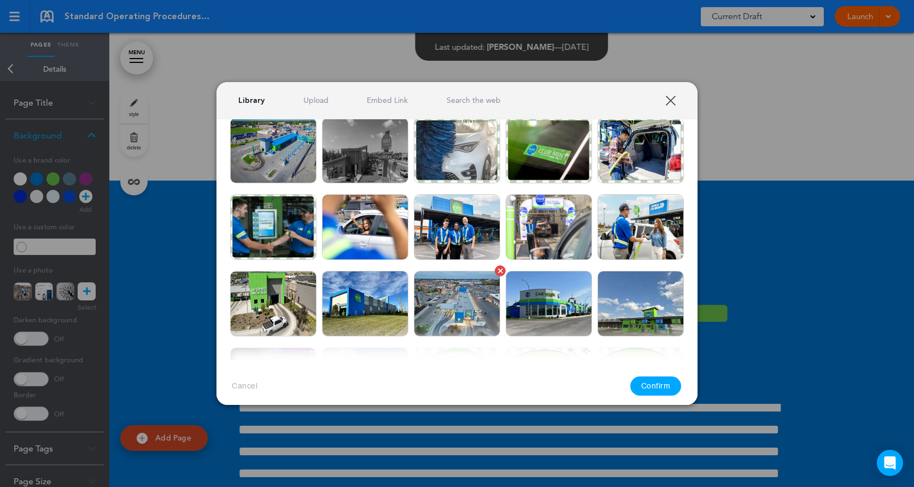
scroll to position [526, 0]
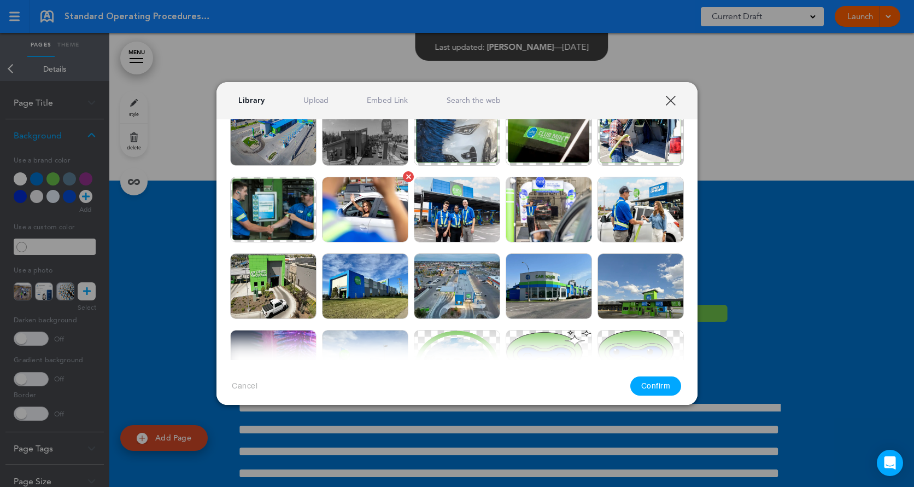
click at [374, 222] on img at bounding box center [365, 210] width 86 height 66
click at [650, 215] on img at bounding box center [641, 210] width 86 height 66
click at [649, 379] on button "Confirm" at bounding box center [656, 385] width 51 height 19
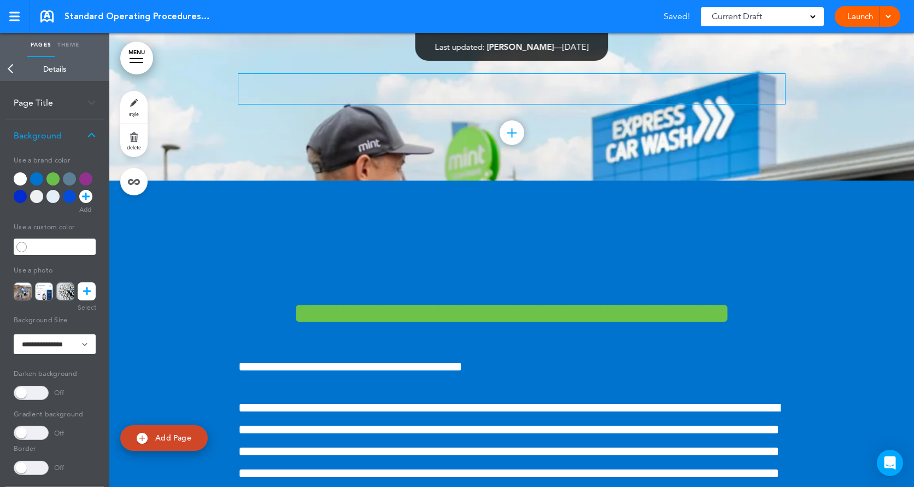
click at [394, 92] on div "MENU Formats Line Space Letter spacing Font size Aa Formats Line Space Letter s…" at bounding box center [511, 260] width 805 height 454
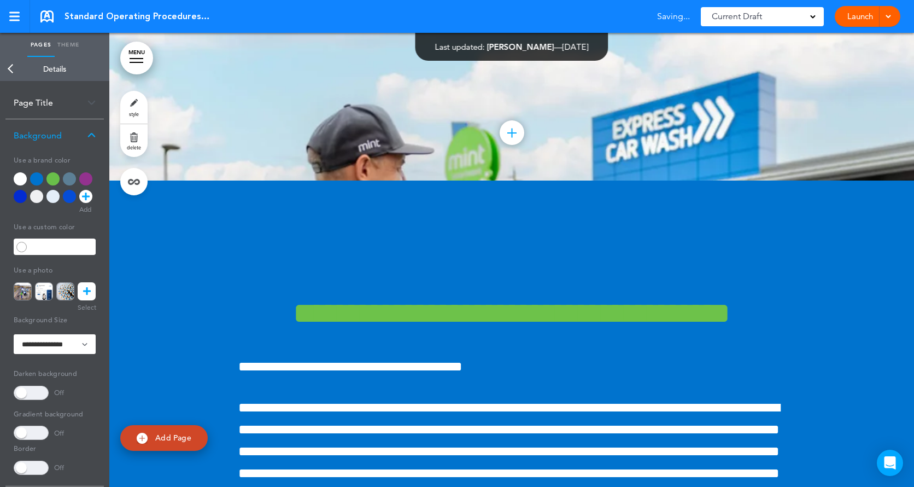
click at [394, 152] on div "Add collapsible section ? In order to add a collapsible section, only solid bac…" at bounding box center [511, 107] width 547 height 148
click at [384, 178] on div "Add collapsible section ? In order to add a collapsible section, only solid bac…" at bounding box center [511, 107] width 547 height 148
click at [390, 227] on p at bounding box center [511, 231] width 547 height 19
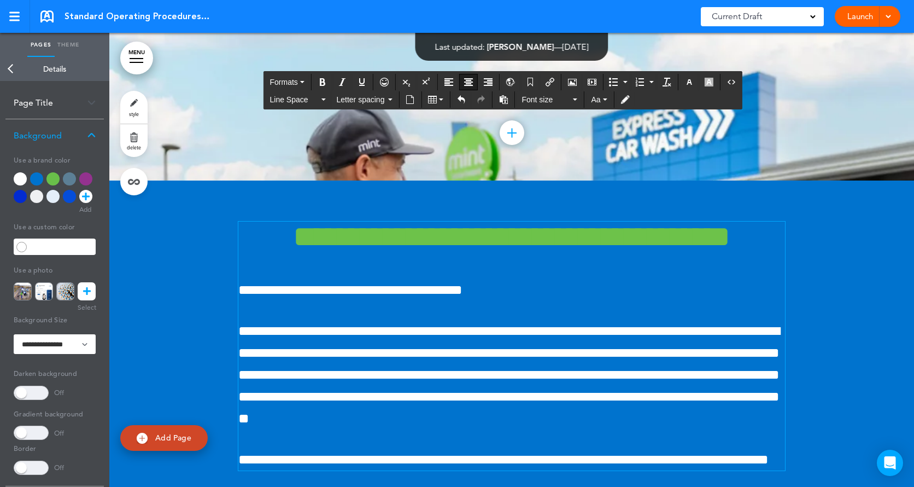
click at [837, 269] on div at bounding box center [511, 391] width 805 height 422
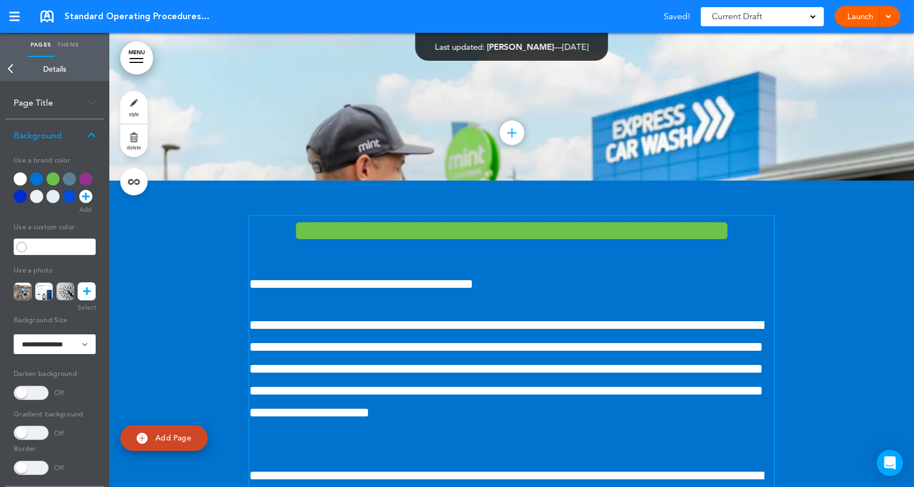
click at [10, 64] on link "Back" at bounding box center [11, 69] width 22 height 24
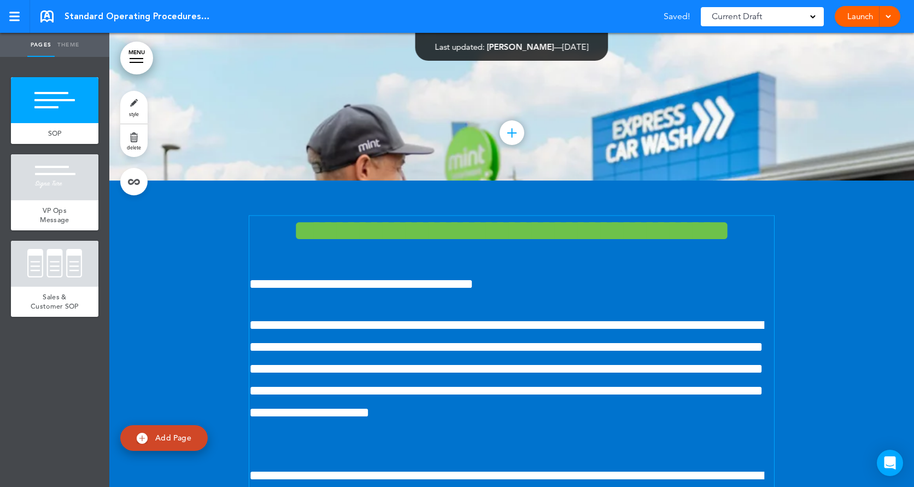
click at [36, 46] on link "Pages" at bounding box center [40, 45] width 27 height 24
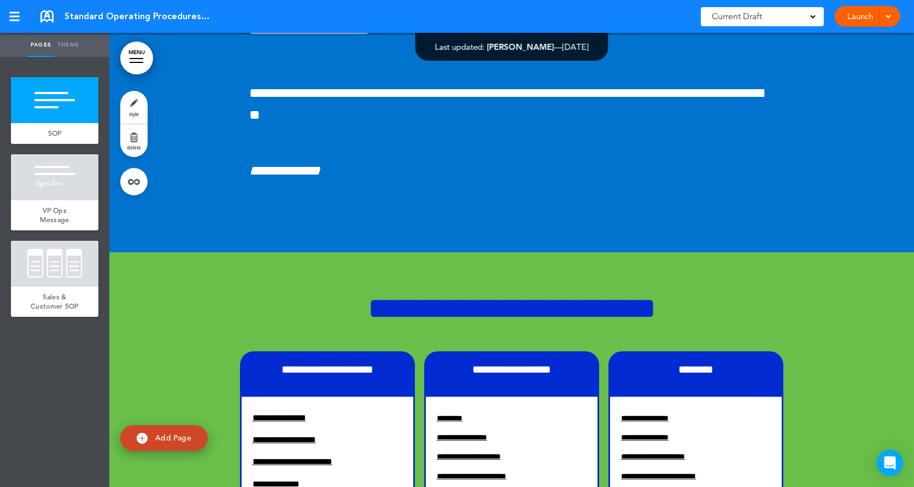
scroll to position [389, 0]
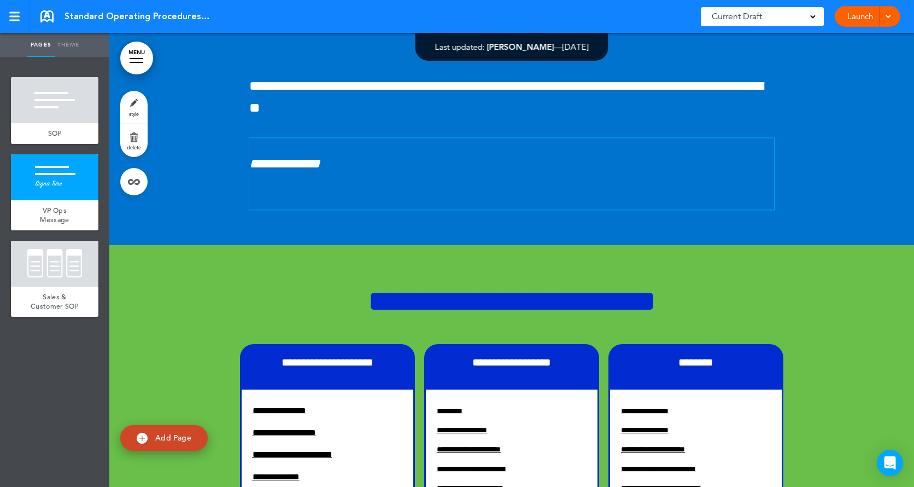
click at [383, 182] on p "**********" at bounding box center [511, 160] width 525 height 44
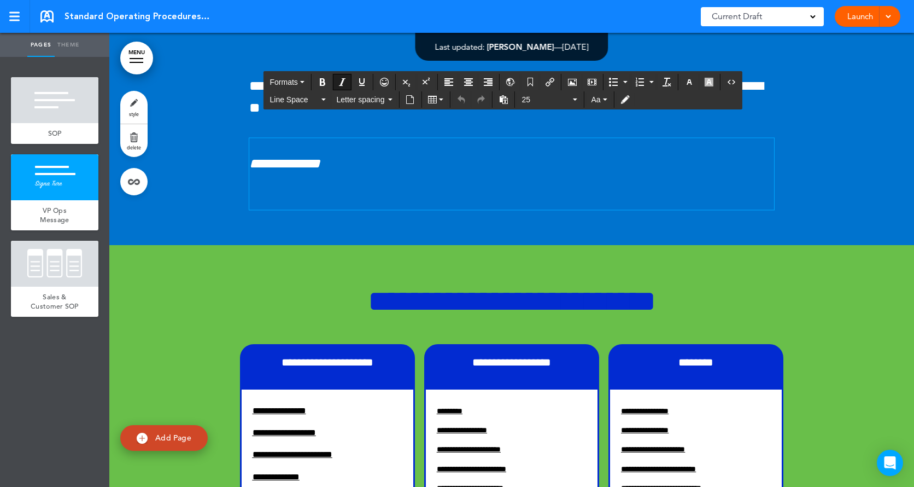
scroll to position [368, 0]
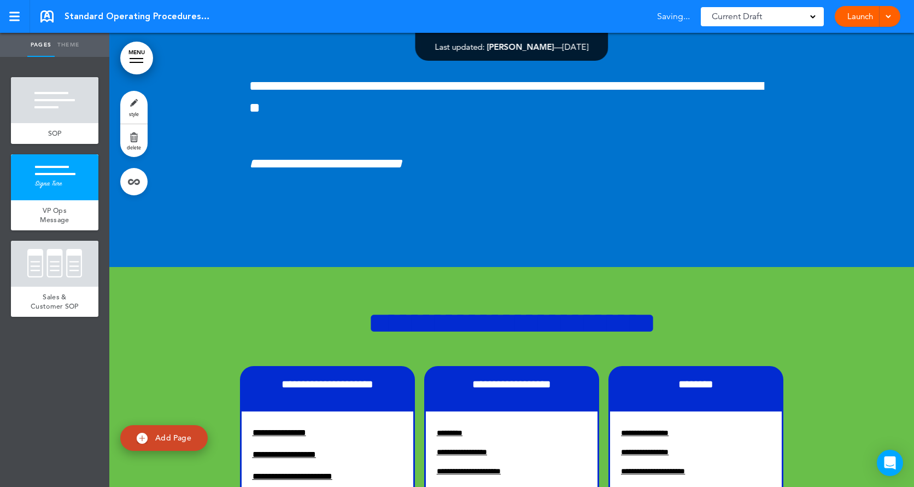
click at [858, 173] on div at bounding box center [511, 40] width 805 height 454
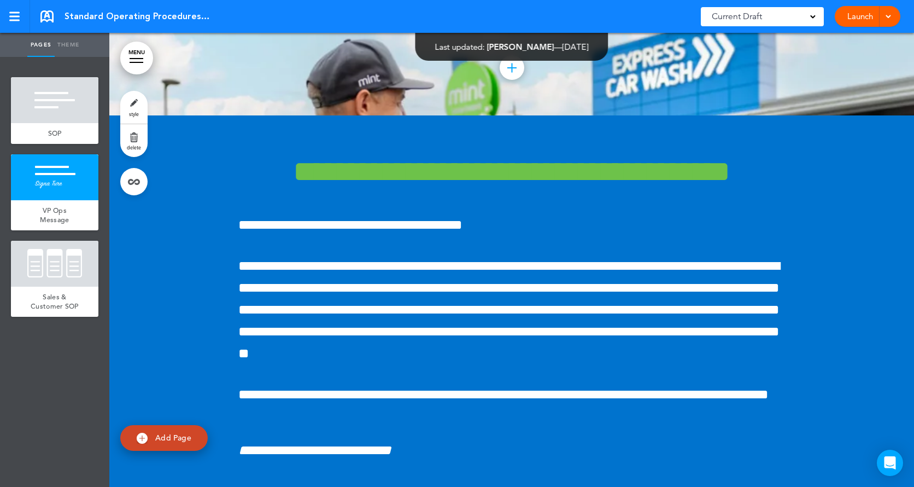
scroll to position [0, 0]
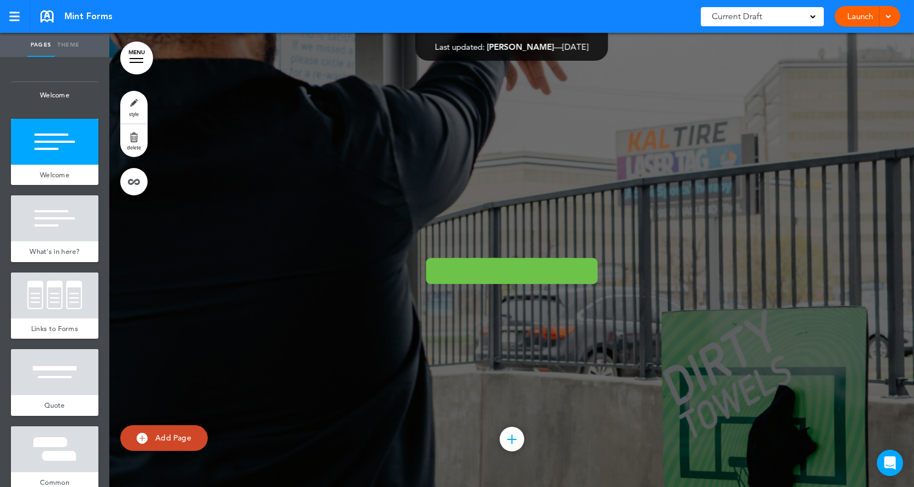
click at [298, 119] on div at bounding box center [511, 260] width 805 height 454
click at [133, 106] on link "style" at bounding box center [133, 107] width 27 height 33
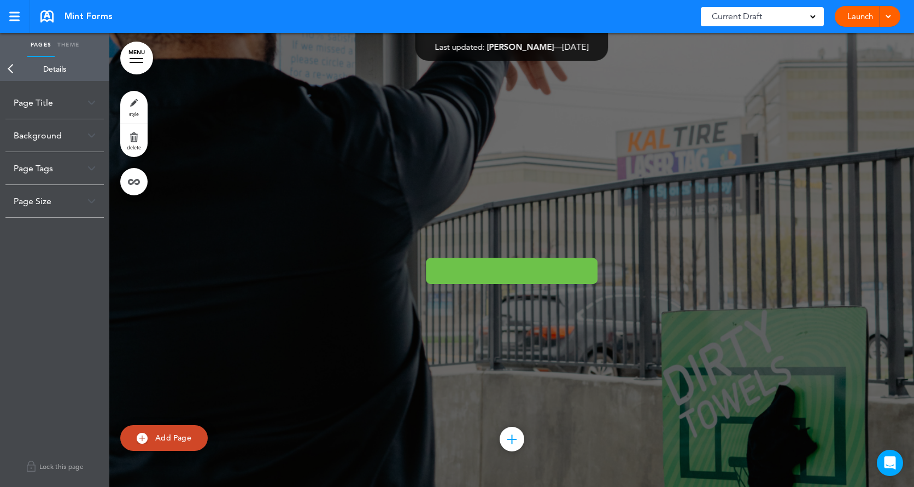
click at [92, 138] on img at bounding box center [92, 135] width 8 height 6
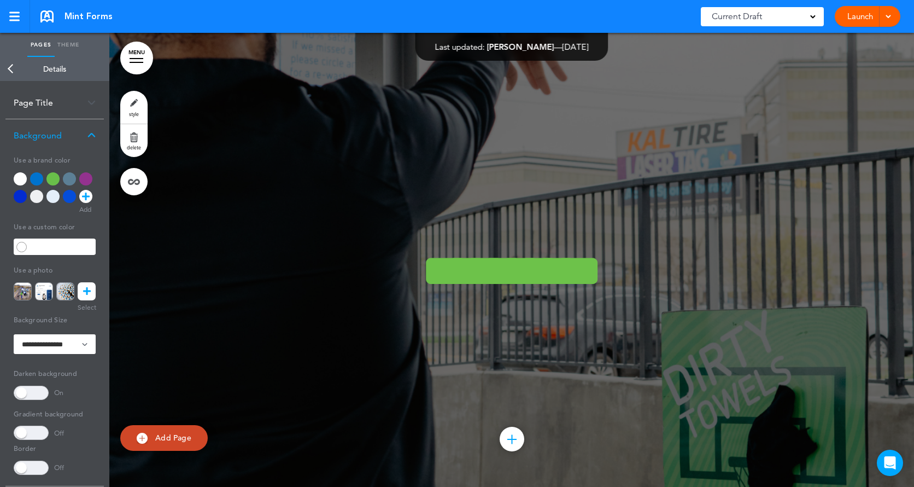
click at [86, 295] on icon at bounding box center [87, 291] width 8 height 18
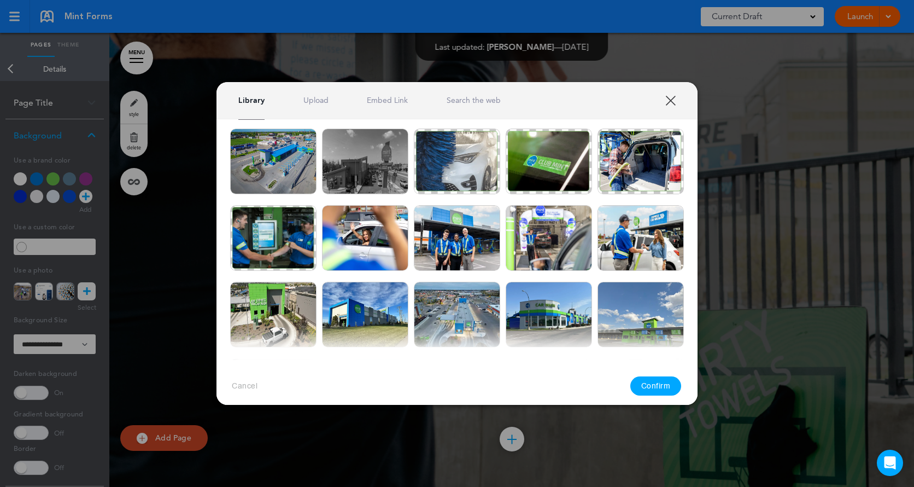
scroll to position [538, 0]
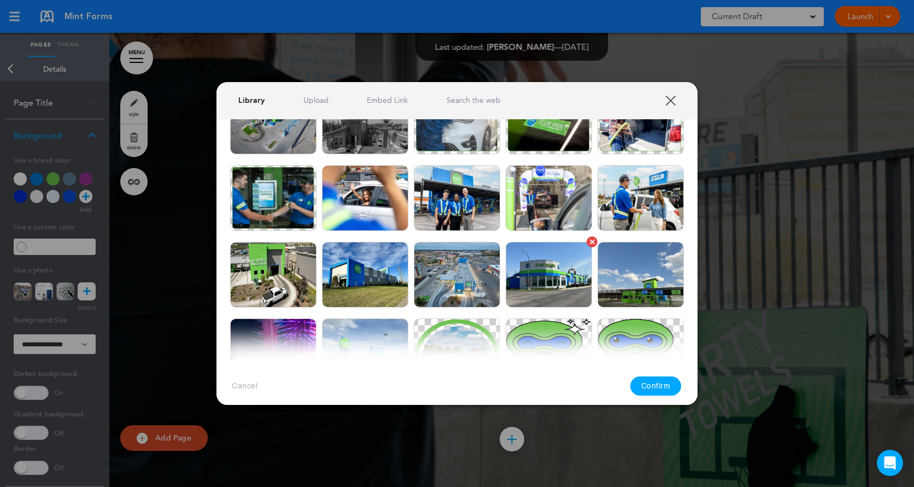
click at [552, 257] on img at bounding box center [549, 275] width 86 height 66
click at [648, 382] on button "Confirm" at bounding box center [656, 385] width 51 height 19
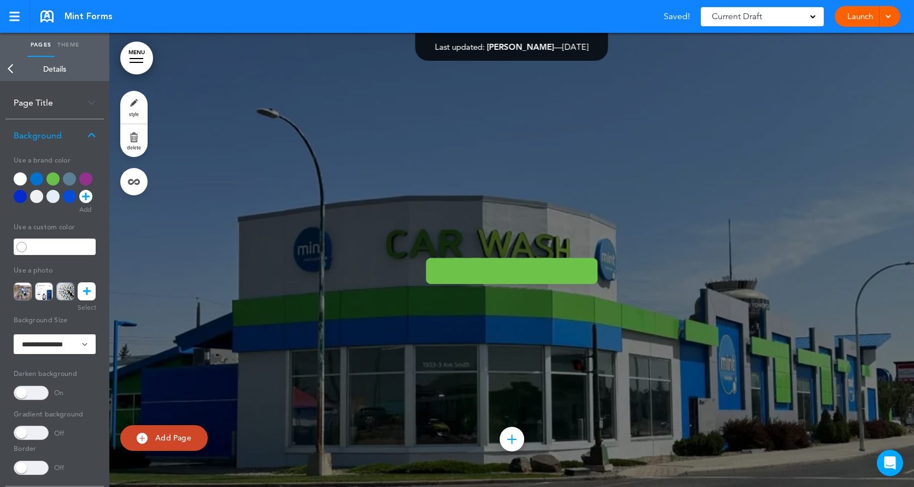
click at [665, 323] on div "Add collapsible section ? In order to add a collapsible section, only solid bac…" at bounding box center [511, 326] width 547 height 8
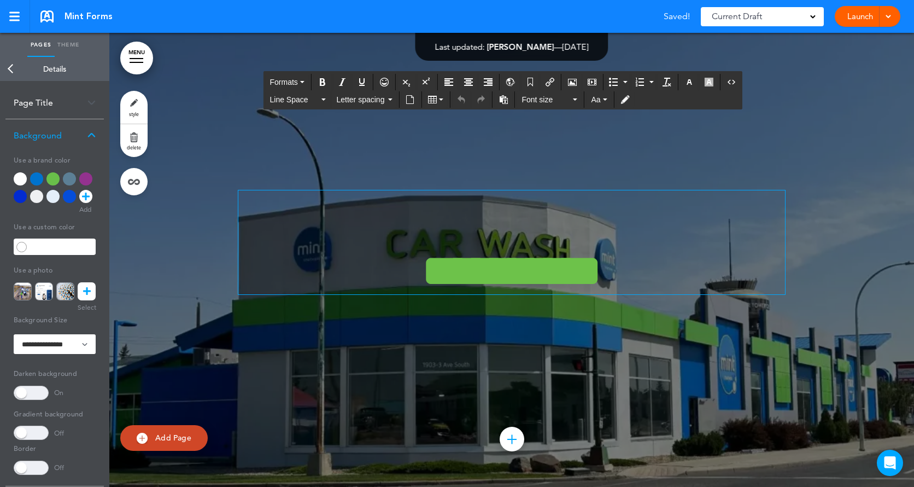
click at [459, 267] on span "**********" at bounding box center [512, 271] width 180 height 46
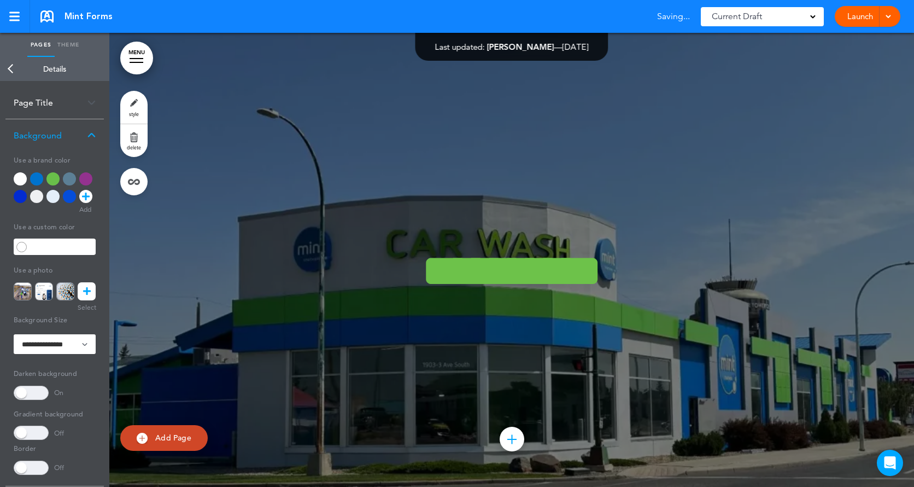
click at [238, 158] on div "**********" at bounding box center [511, 260] width 547 height 222
click at [83, 292] on icon at bounding box center [87, 291] width 8 height 18
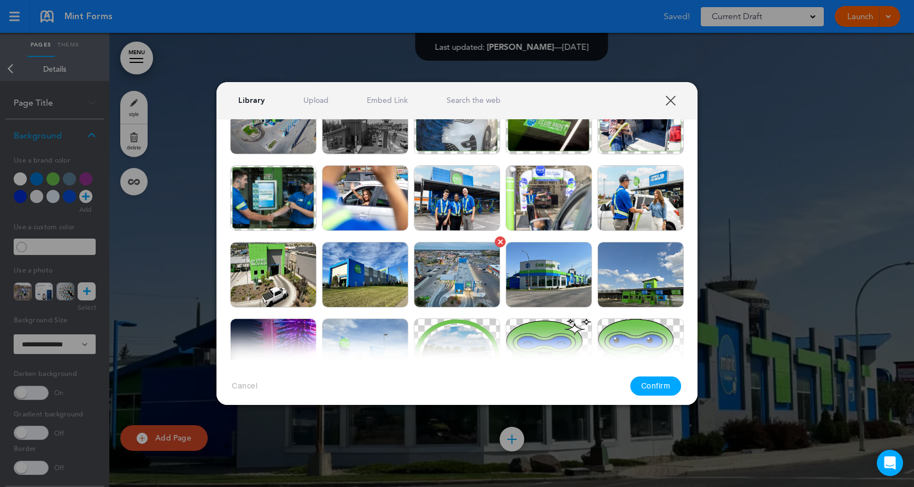
click at [460, 279] on img at bounding box center [457, 275] width 86 height 66
click at [645, 383] on button "Confirm" at bounding box center [656, 385] width 51 height 19
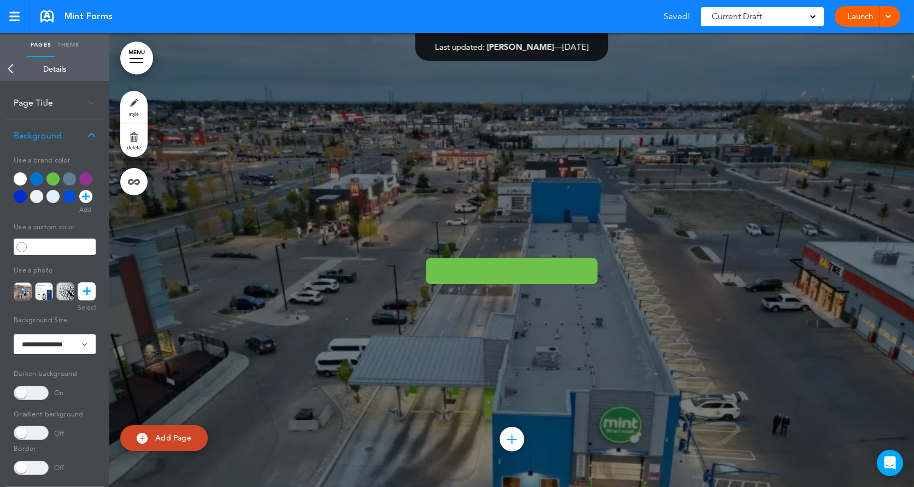
click at [604, 356] on div "**********" at bounding box center [511, 260] width 547 height 222
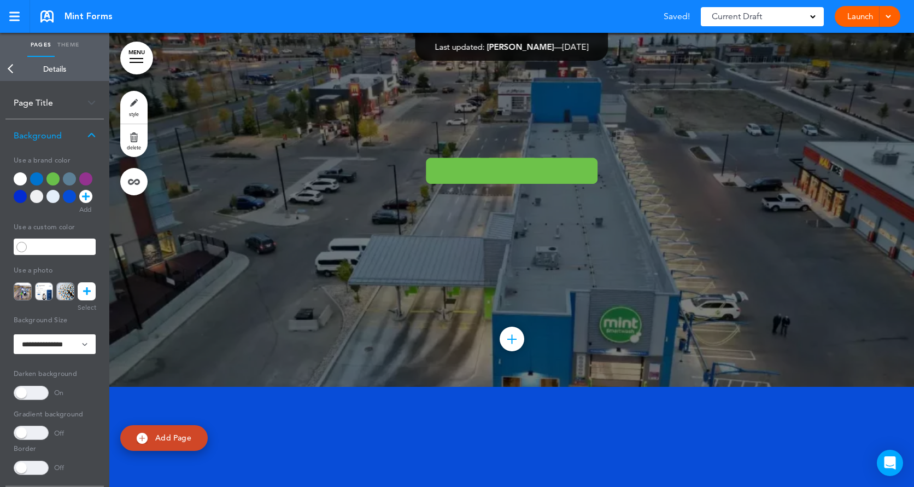
scroll to position [109, 0]
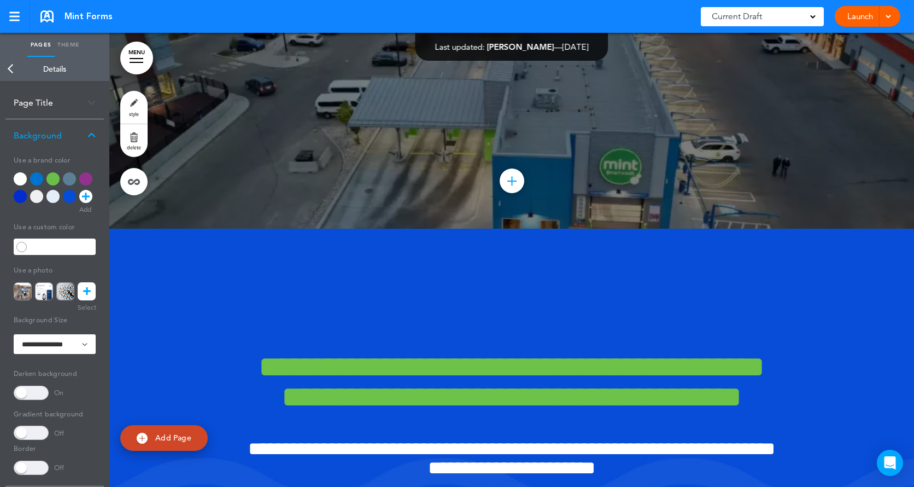
scroll to position [219, 0]
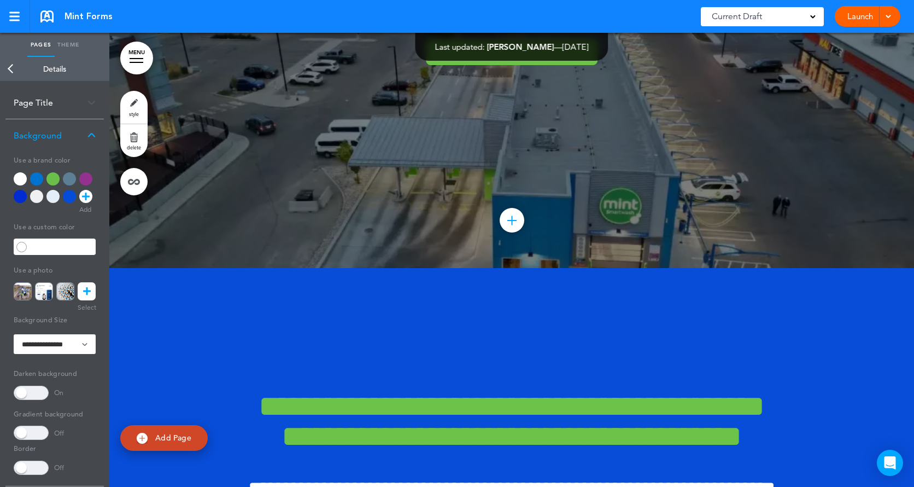
click at [477, 285] on div at bounding box center [511, 495] width 805 height 454
click at [479, 312] on div at bounding box center [511, 495] width 805 height 454
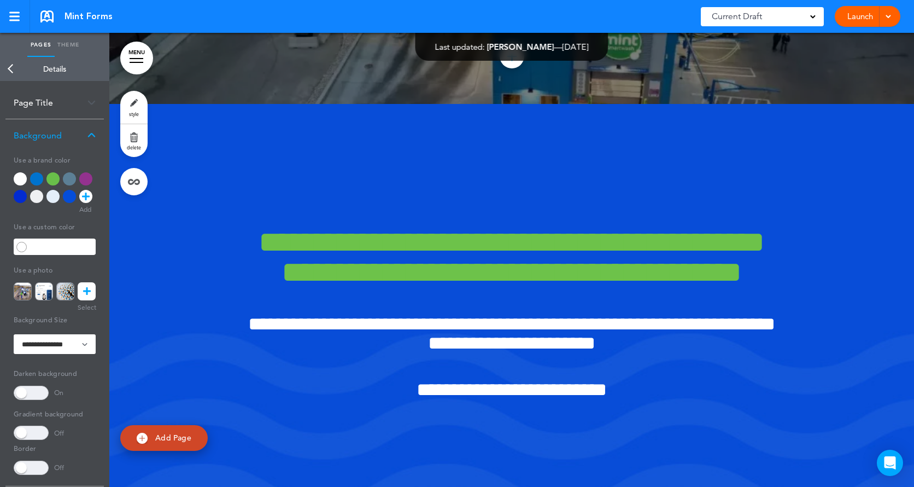
scroll to position [438, 0]
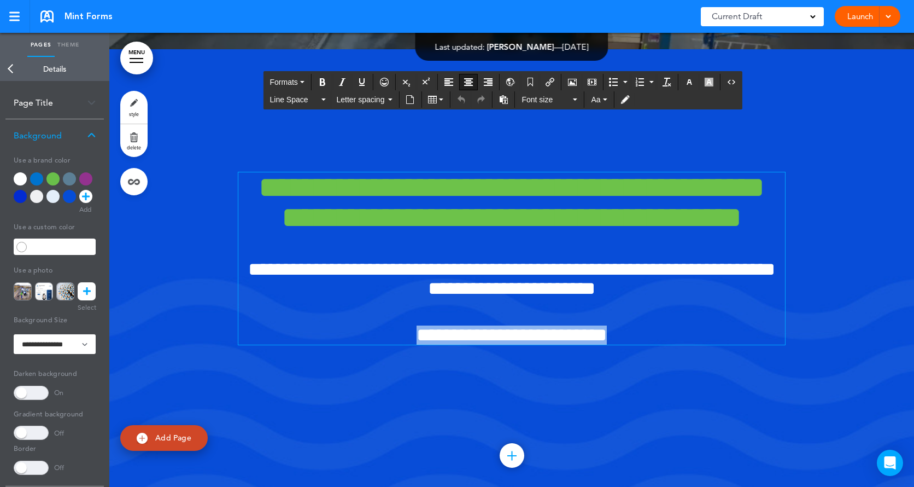
drag, startPoint x: 345, startPoint y: 350, endPoint x: 683, endPoint y: 353, distance: 338.0
click at [683, 345] on h4 "**********" at bounding box center [511, 334] width 547 height 19
copy span "**********"
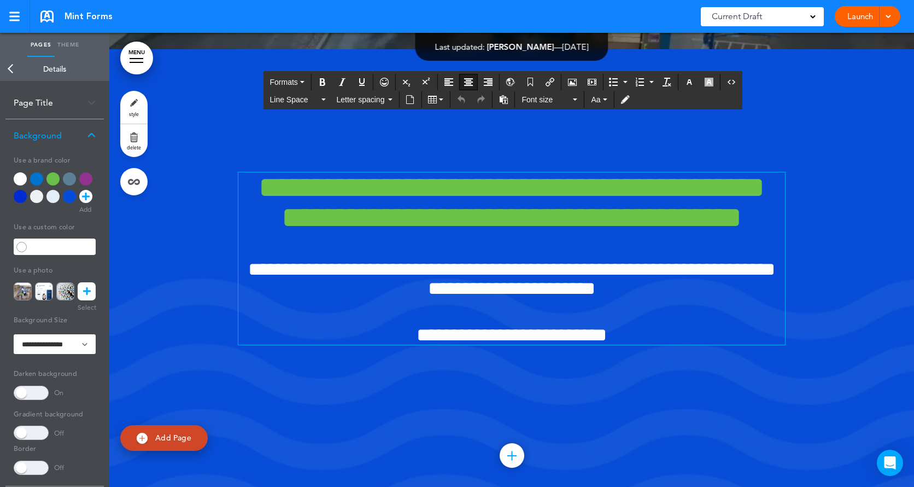
click at [829, 306] on div at bounding box center [511, 276] width 805 height 454
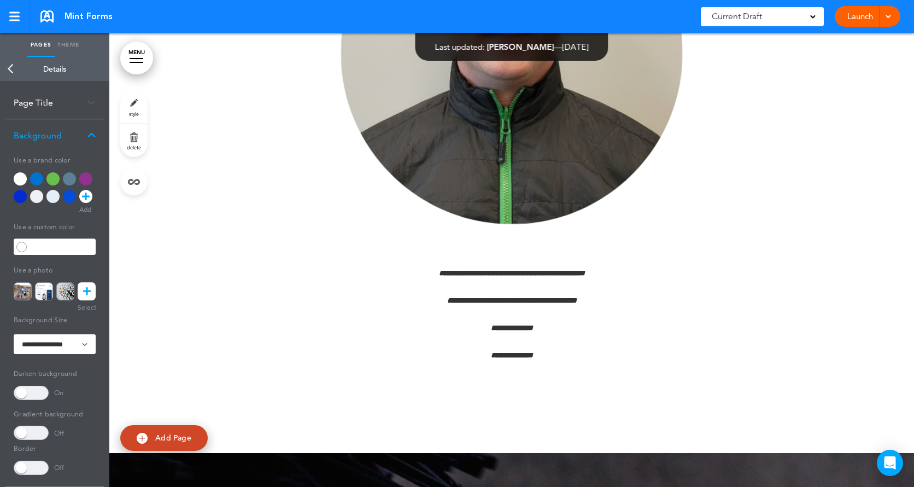
scroll to position [1695, 0]
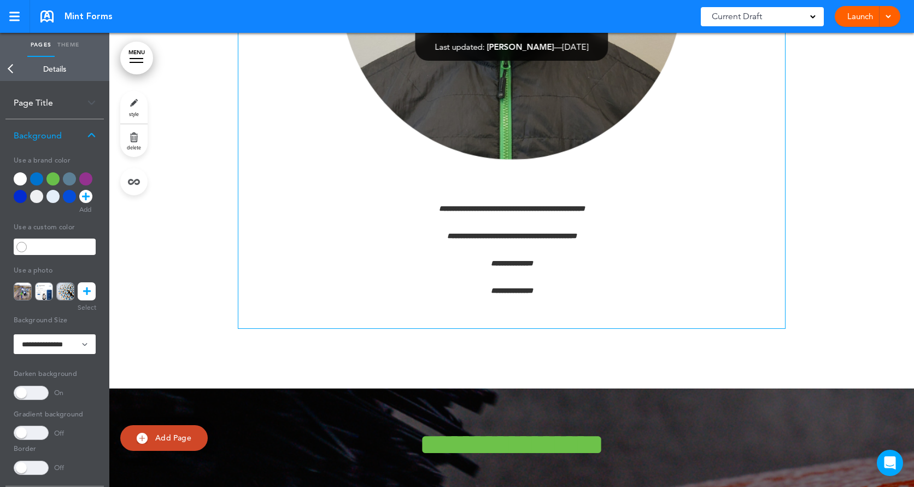
click at [483, 224] on div "**********" at bounding box center [511, 65] width 547 height 525
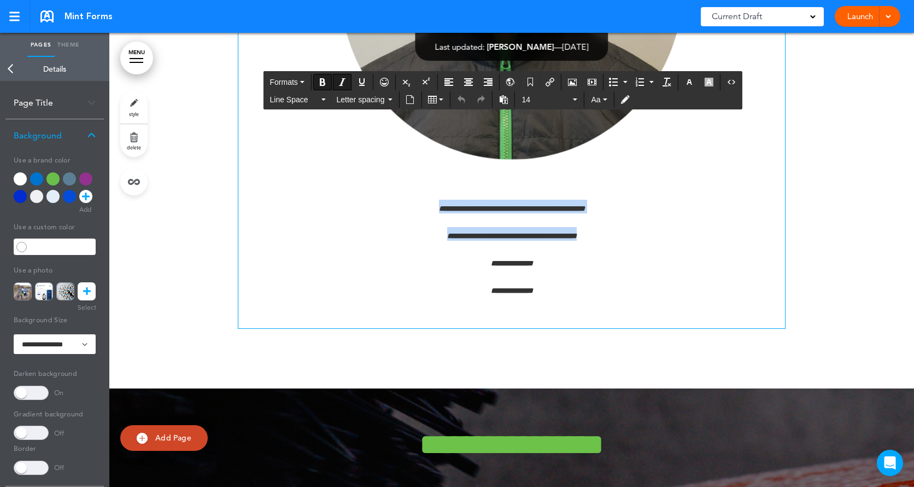
drag, startPoint x: 603, startPoint y: 236, endPoint x: 372, endPoint y: 191, distance: 235.0
click at [372, 191] on div "**********" at bounding box center [511, 65] width 547 height 525
click at [558, 97] on span "14" at bounding box center [546, 99] width 49 height 11
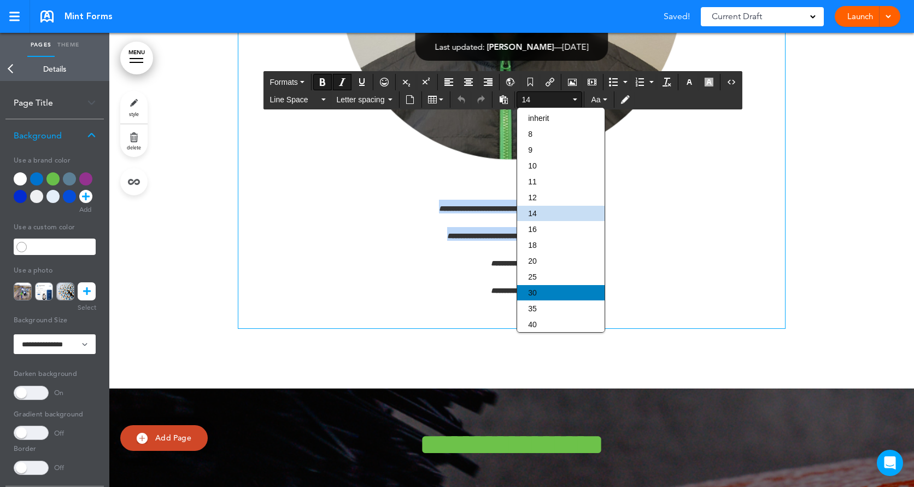
drag, startPoint x: 542, startPoint y: 268, endPoint x: 539, endPoint y: 294, distance: 26.5
click at [539, 294] on div "inherit 8 9 10 11 12 14 16 18 20 25 30 35 40 45 50 60 70 80 90" at bounding box center [561, 268] width 88 height 317
click at [539, 294] on div "30" at bounding box center [561, 292] width 88 height 15
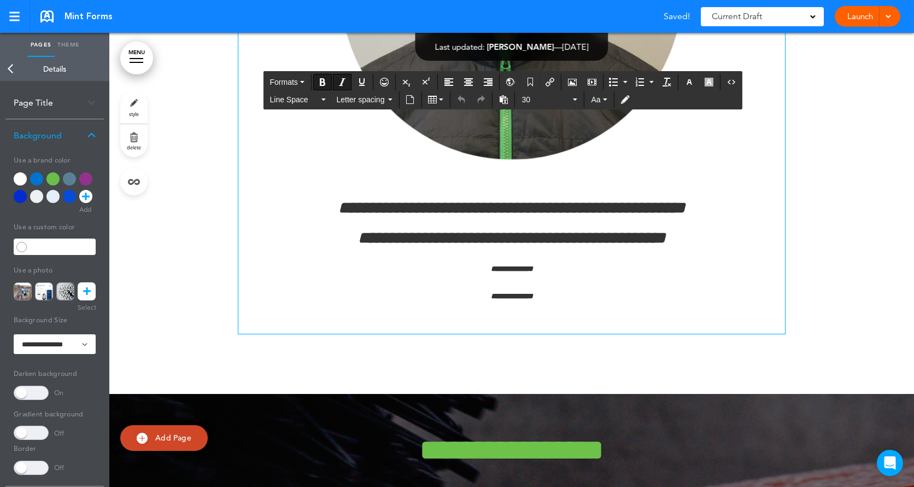
click at [668, 300] on h6 "**********" at bounding box center [511, 294] width 547 height 14
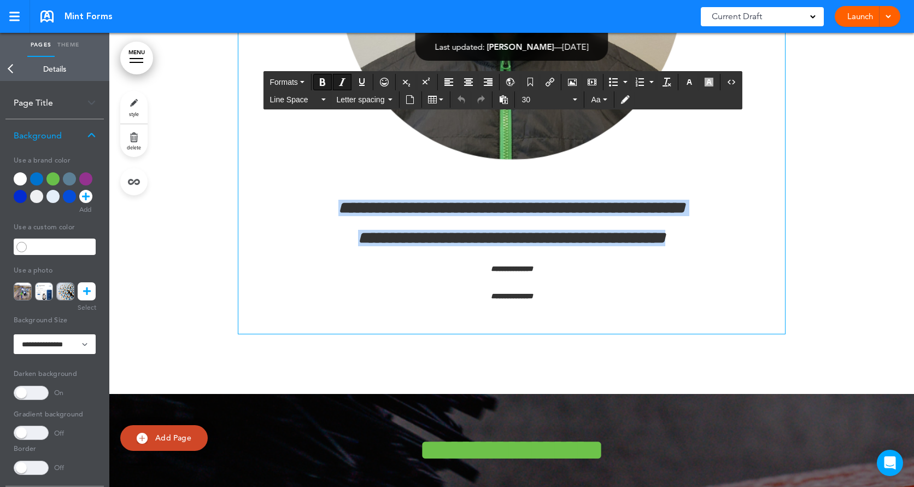
drag, startPoint x: 702, startPoint y: 235, endPoint x: 280, endPoint y: 194, distance: 423.7
click at [280, 194] on div "**********" at bounding box center [511, 68] width 547 height 531
click at [692, 83] on icon "button" at bounding box center [689, 82] width 9 height 9
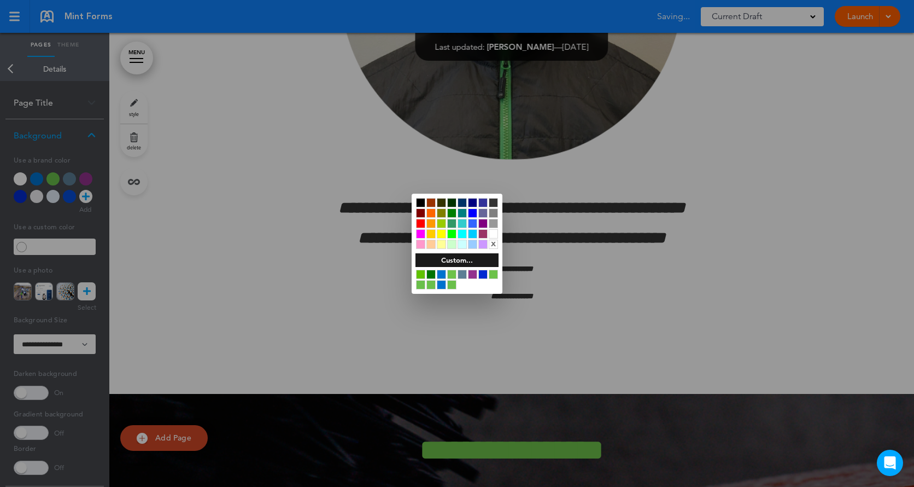
click at [422, 273] on div at bounding box center [420, 274] width 9 height 9
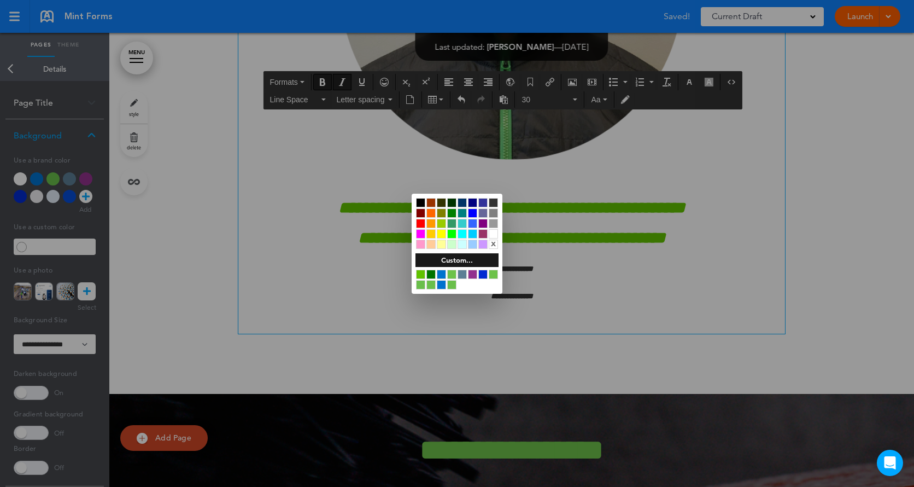
click at [812, 245] on div at bounding box center [457, 243] width 914 height 487
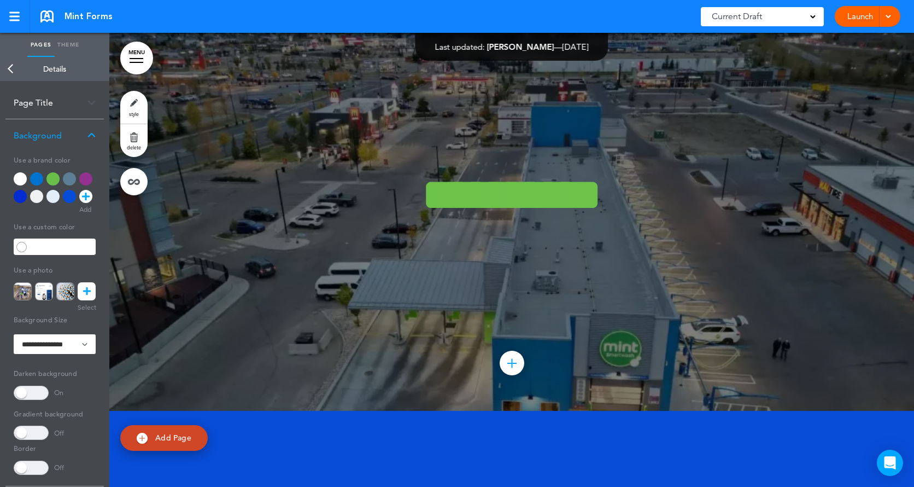
scroll to position [0, 0]
